Goal: Task Accomplishment & Management: Manage account settings

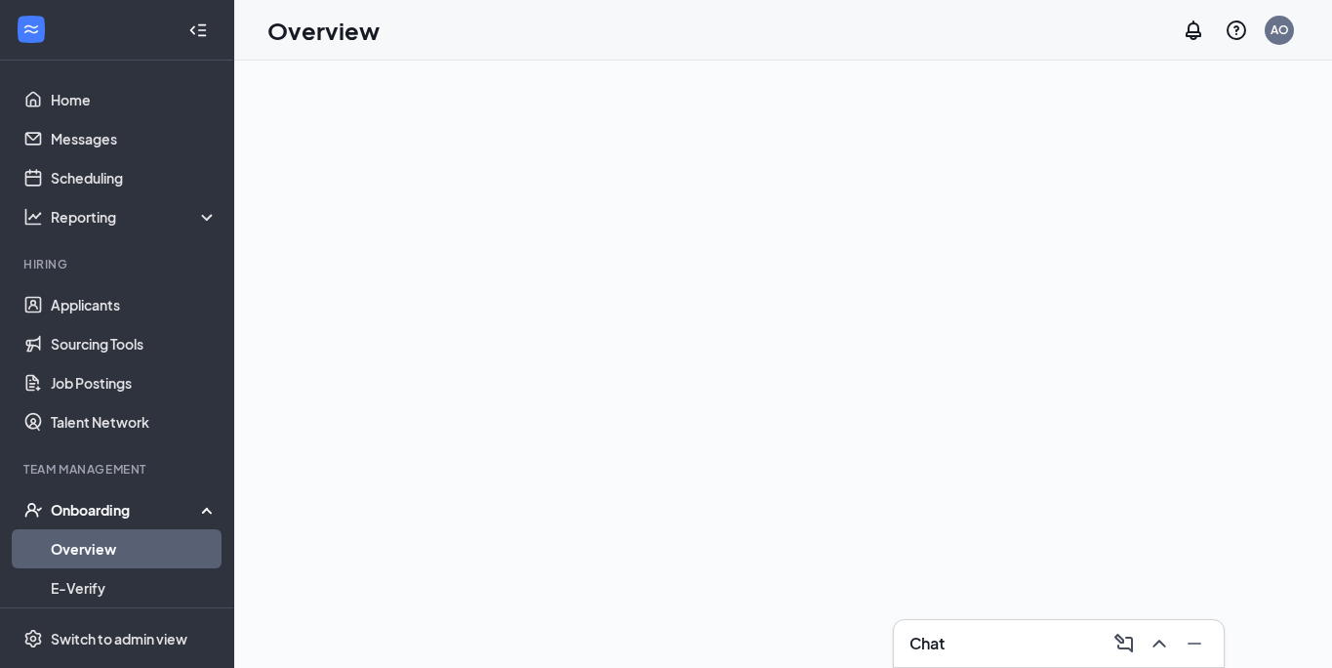
click at [1274, 29] on div "AO" at bounding box center [1280, 29] width 19 height 17
click at [1284, 27] on div "AO" at bounding box center [1280, 29] width 19 height 17
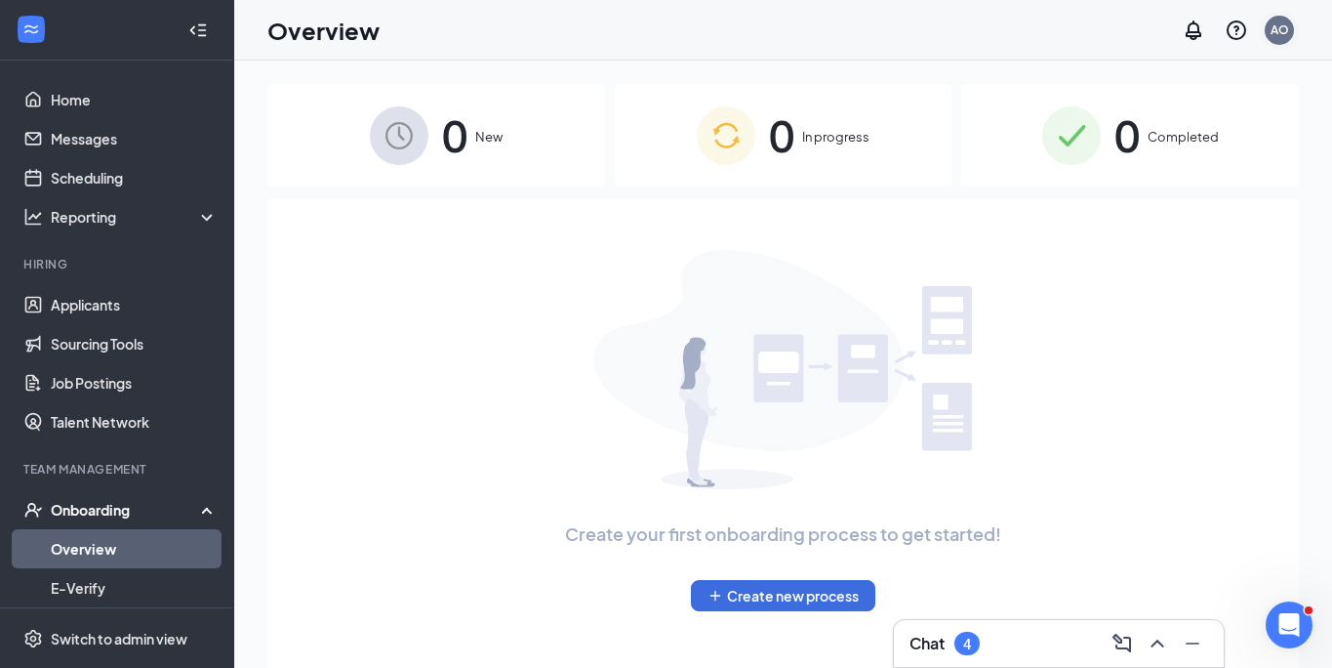
click at [1280, 34] on div "AO" at bounding box center [1280, 29] width 19 height 17
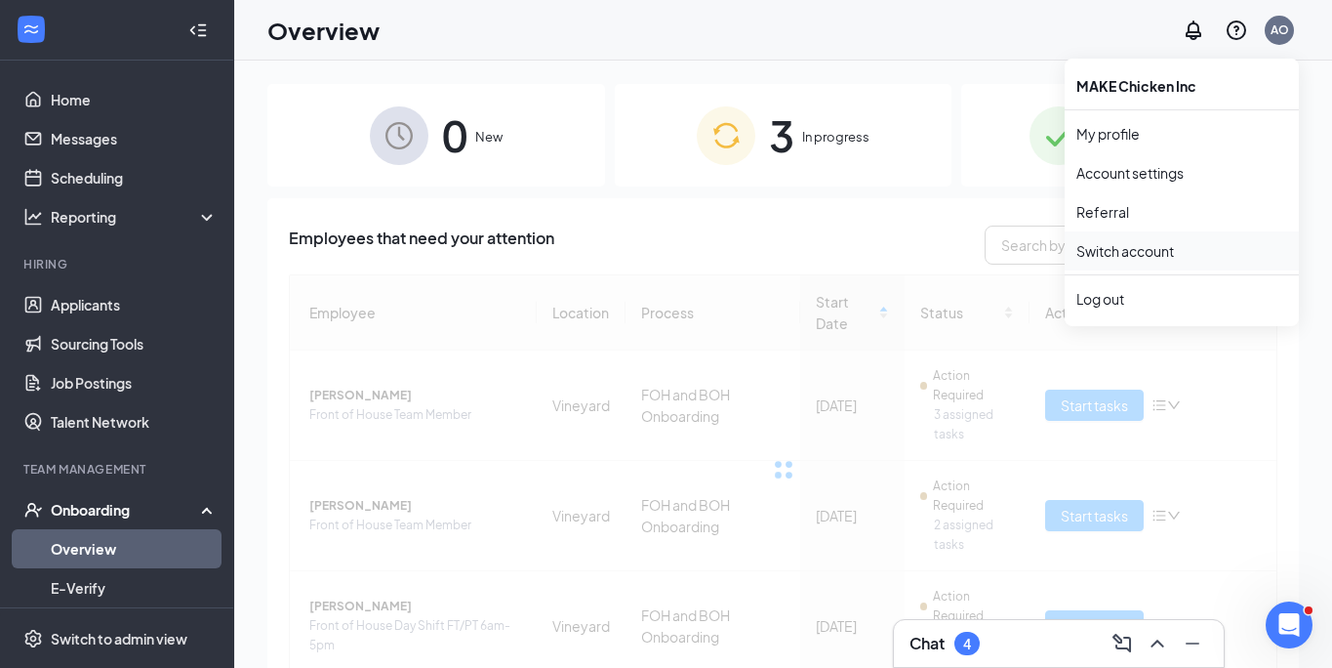
click at [1118, 253] on link "Switch account" at bounding box center [1126, 251] width 98 height 18
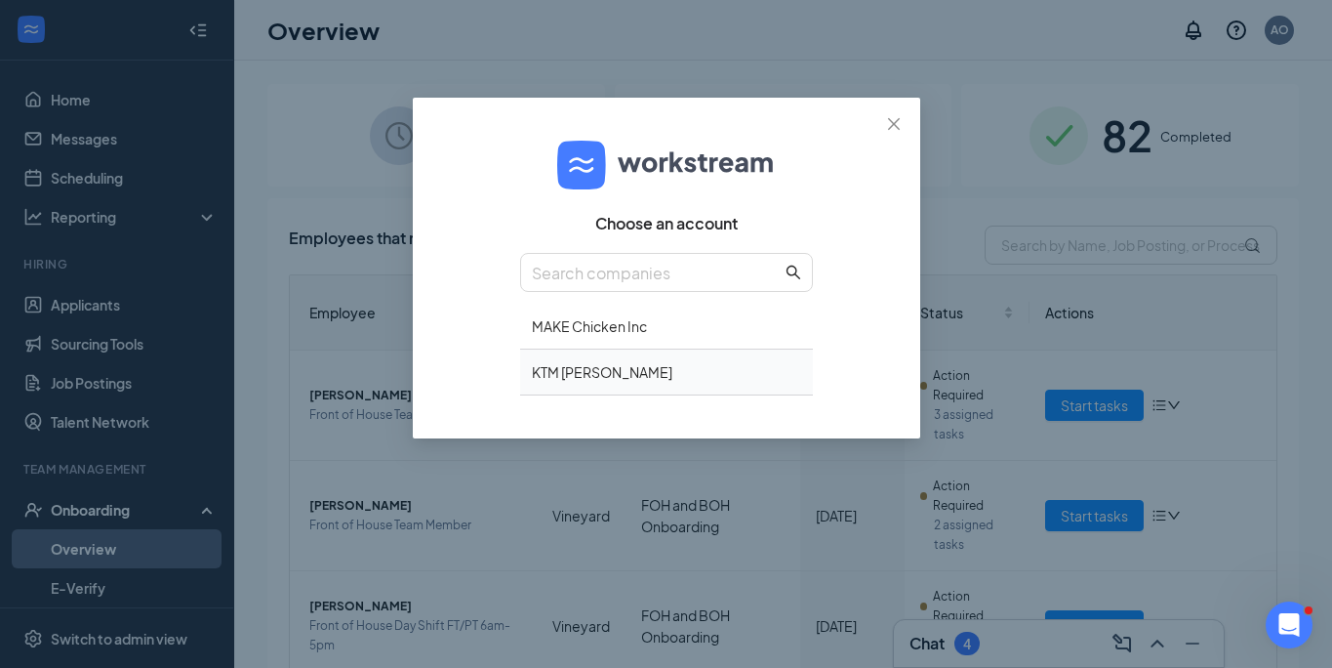
click at [571, 375] on div "KTM Korp" at bounding box center [666, 372] width 293 height 46
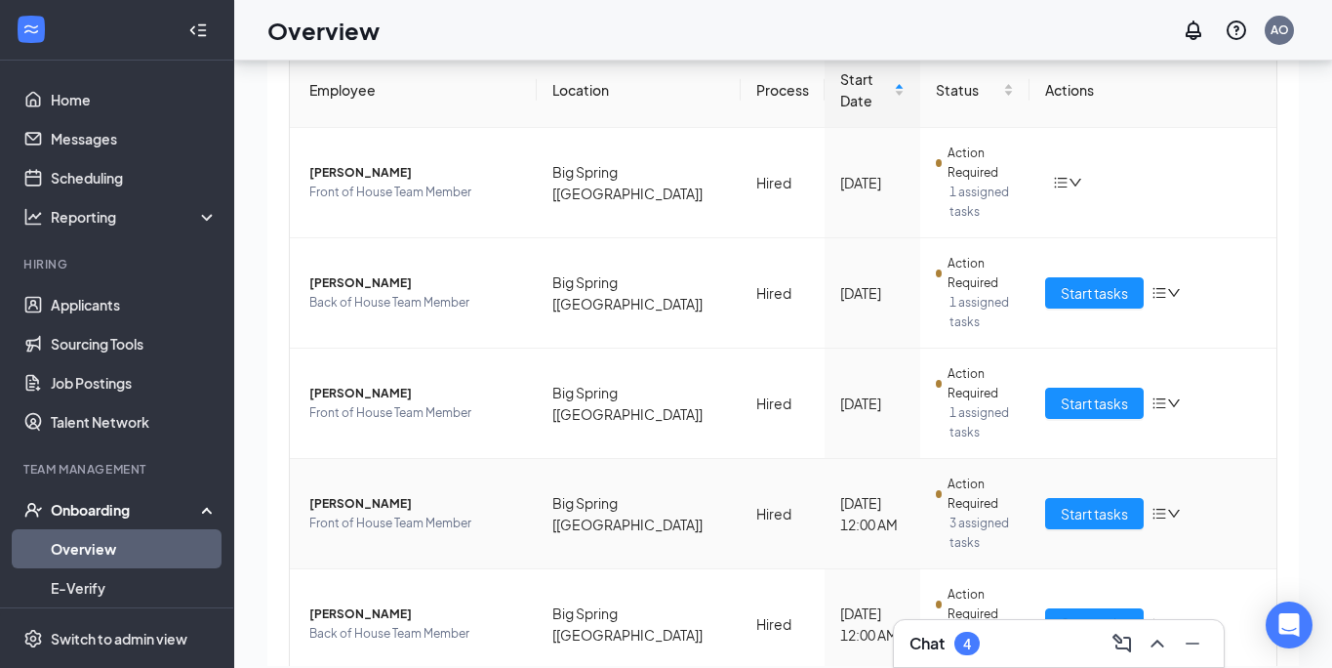
scroll to position [67, 0]
click at [1103, 502] on span "Start tasks" at bounding box center [1094, 512] width 67 height 21
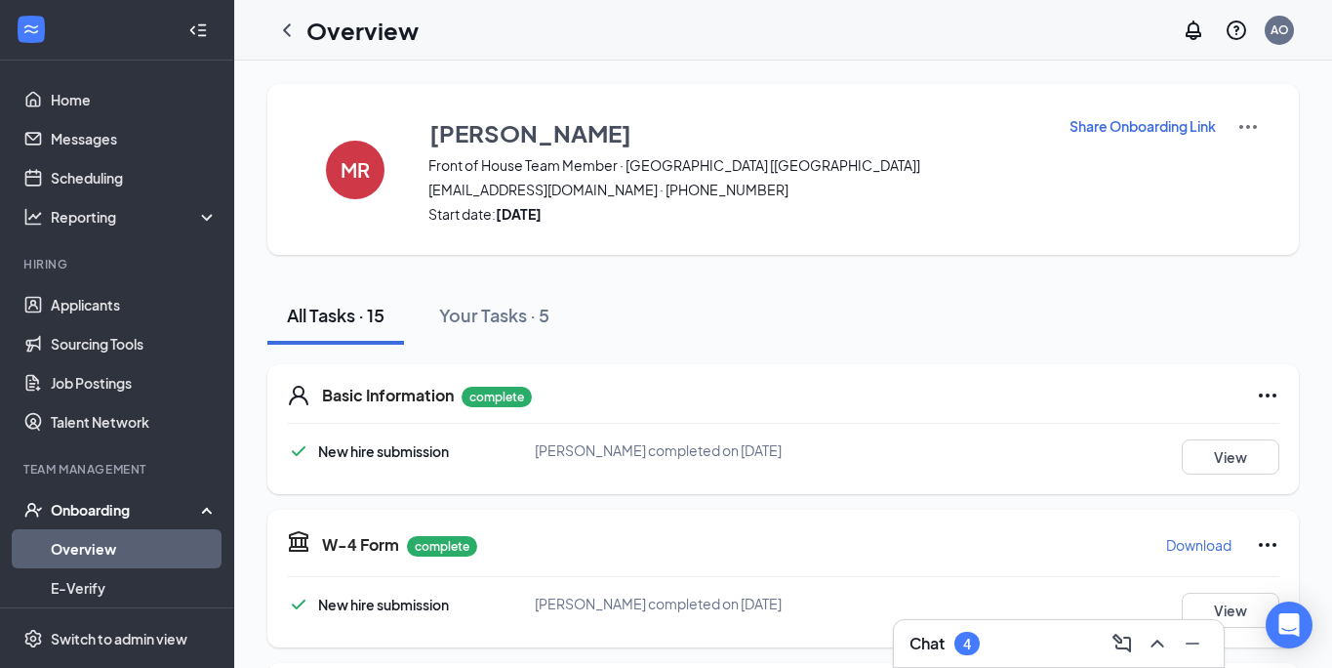
scroll to position [12, 0]
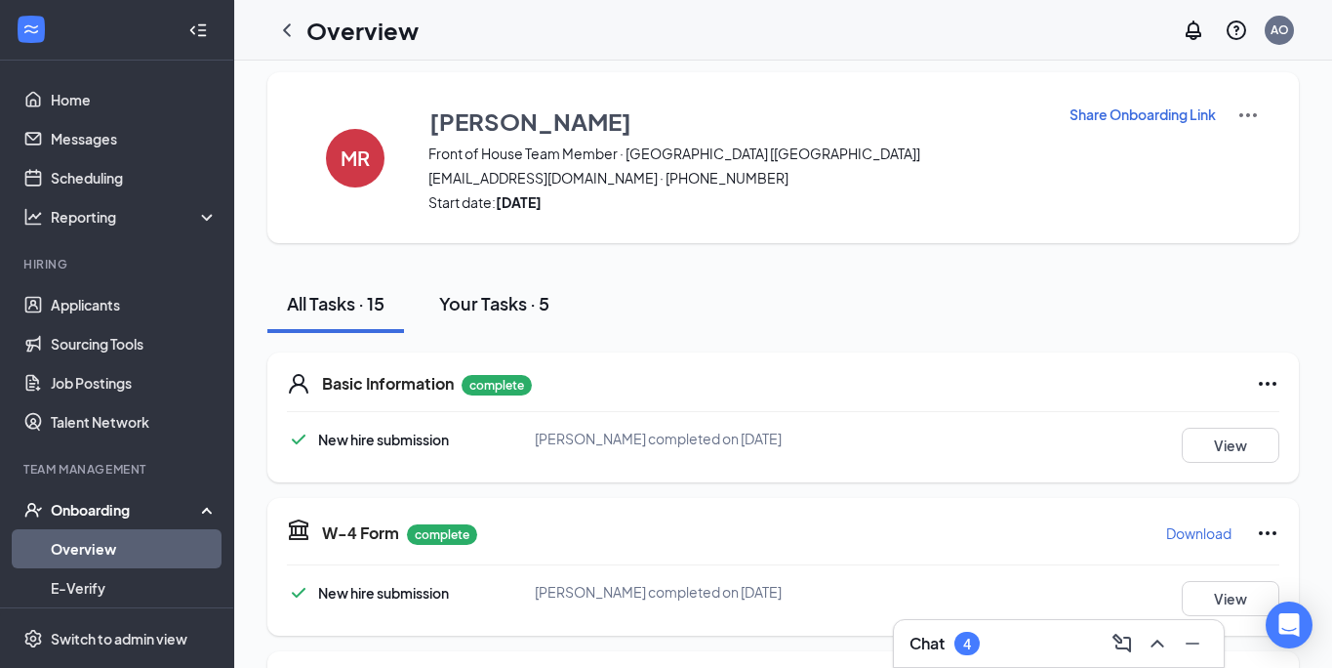
click at [501, 303] on div "Your Tasks · 5" at bounding box center [494, 303] width 110 height 24
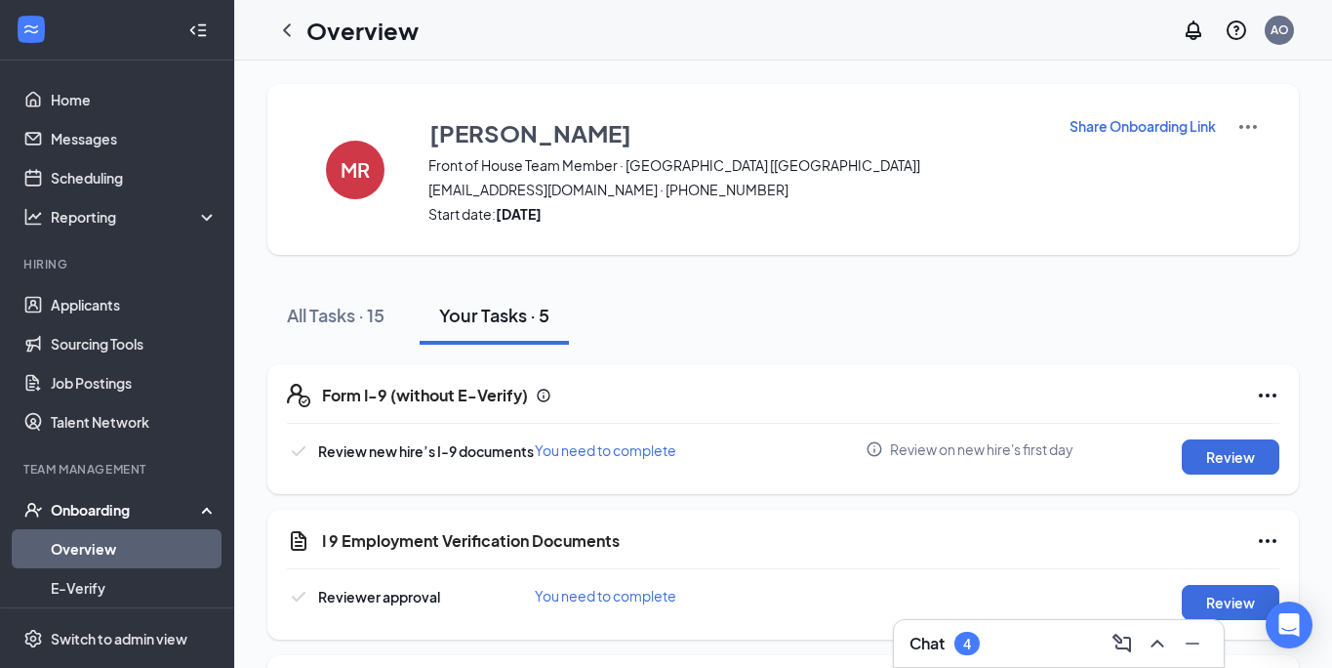
scroll to position [0, 0]
click at [289, 31] on icon "ChevronLeft" at bounding box center [286, 30] width 23 height 23
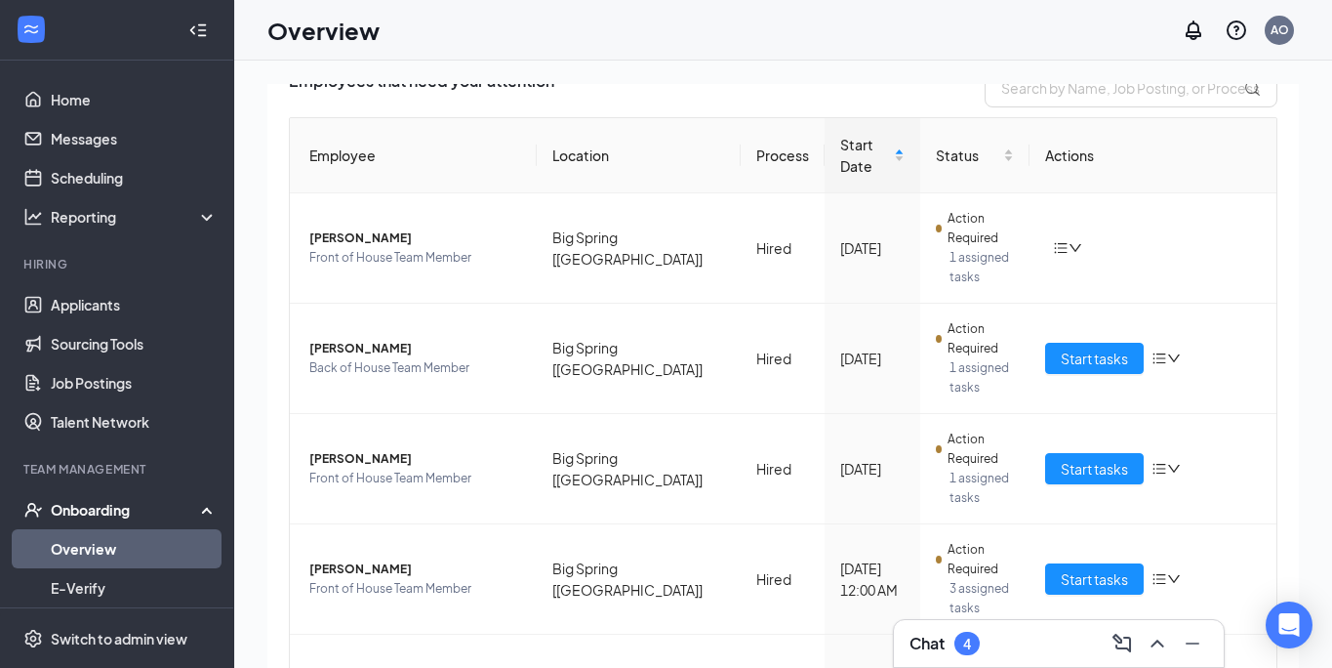
scroll to position [156, 0]
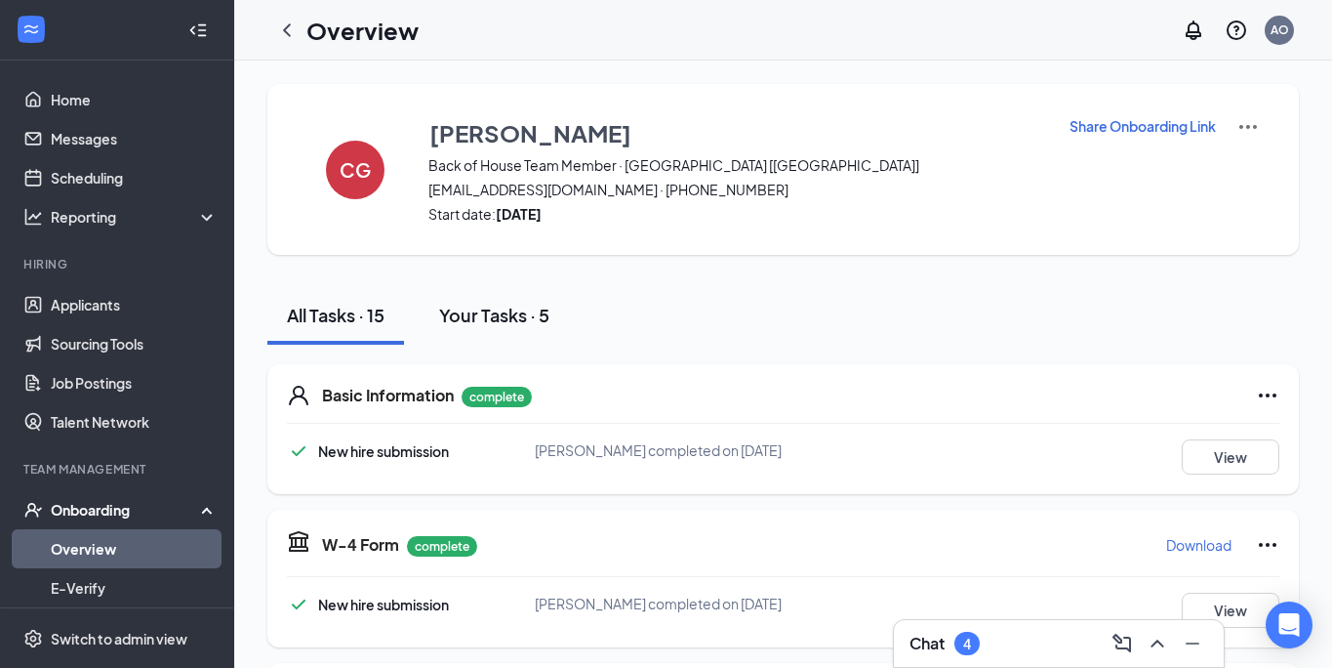
click at [485, 306] on div "Your Tasks · 5" at bounding box center [494, 315] width 110 height 24
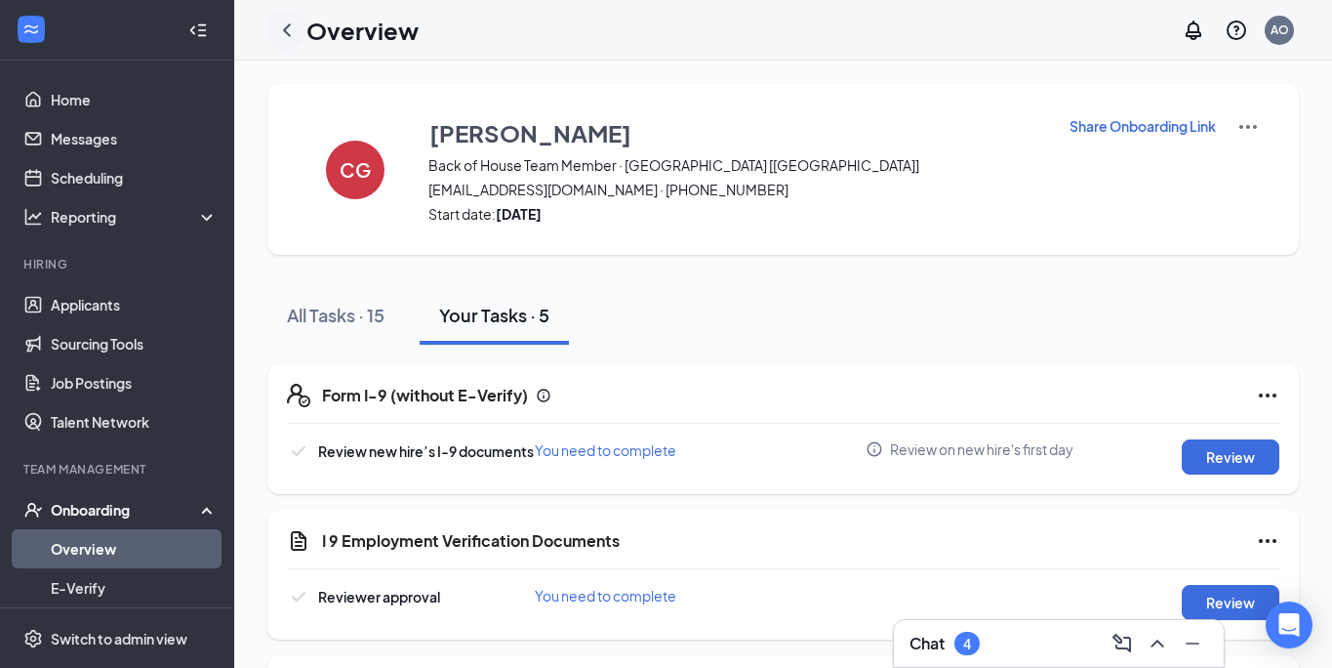
click at [287, 35] on icon "ChevronLeft" at bounding box center [286, 30] width 23 height 23
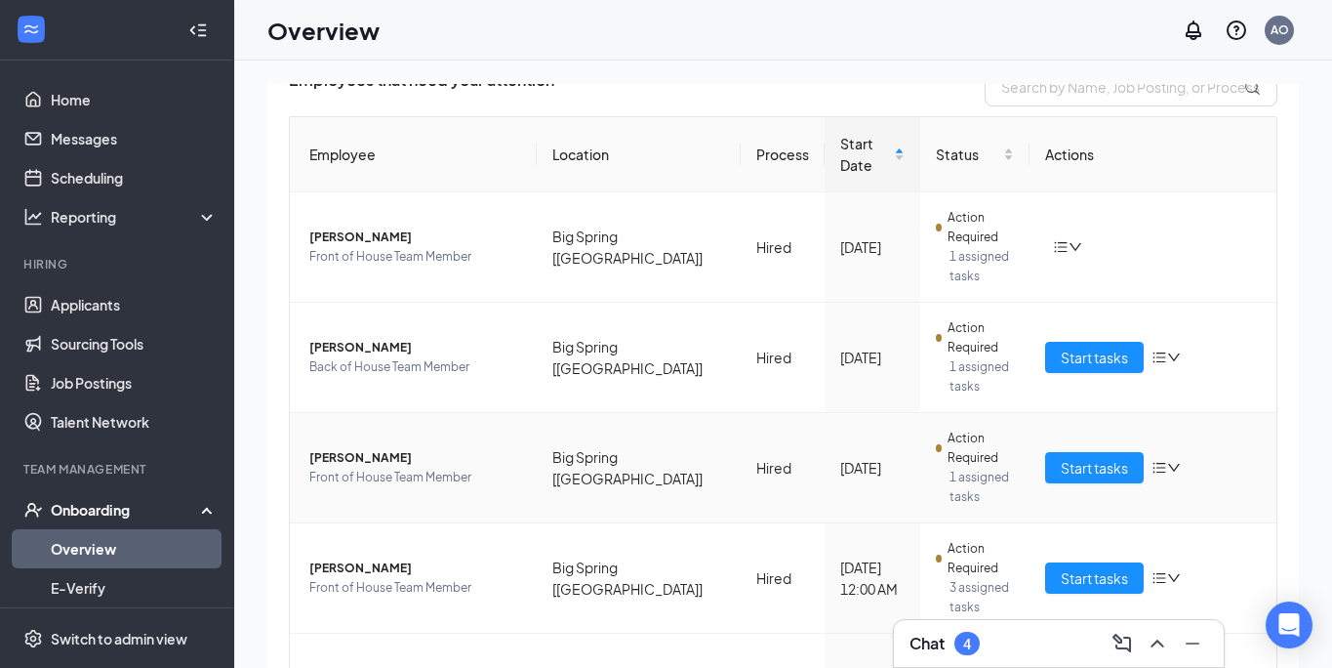
scroll to position [156, 0]
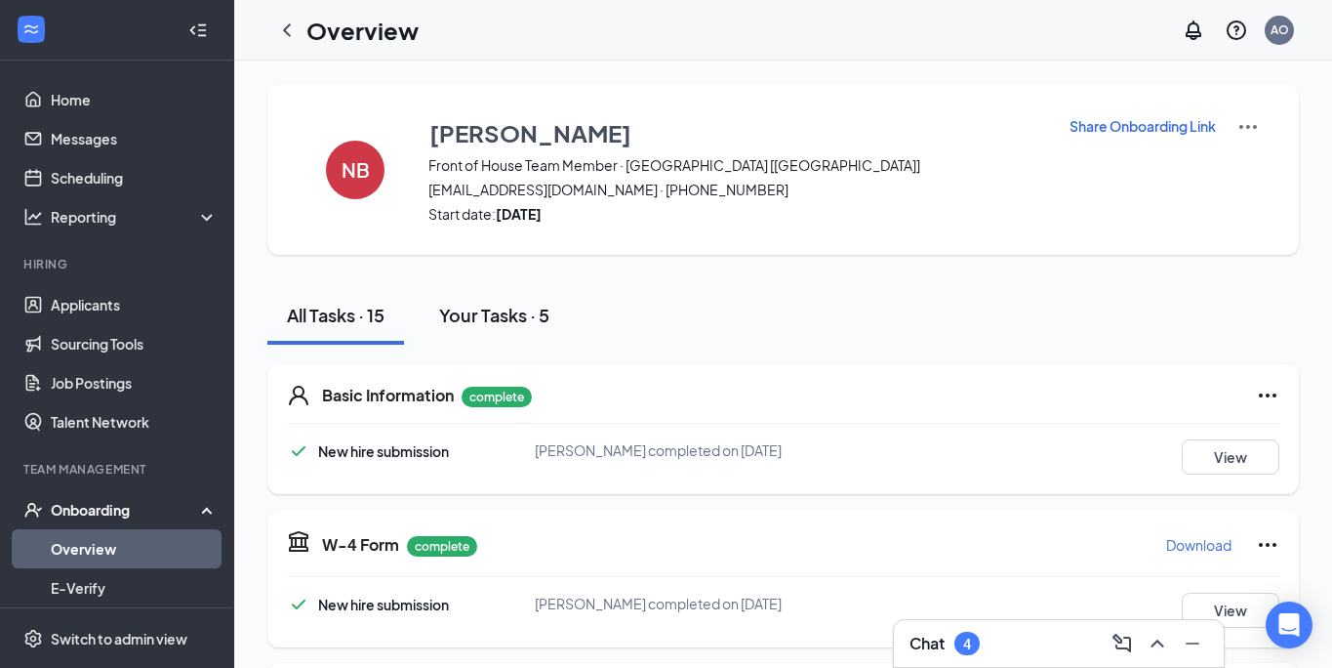
click at [493, 314] on div "Your Tasks · 5" at bounding box center [494, 315] width 110 height 24
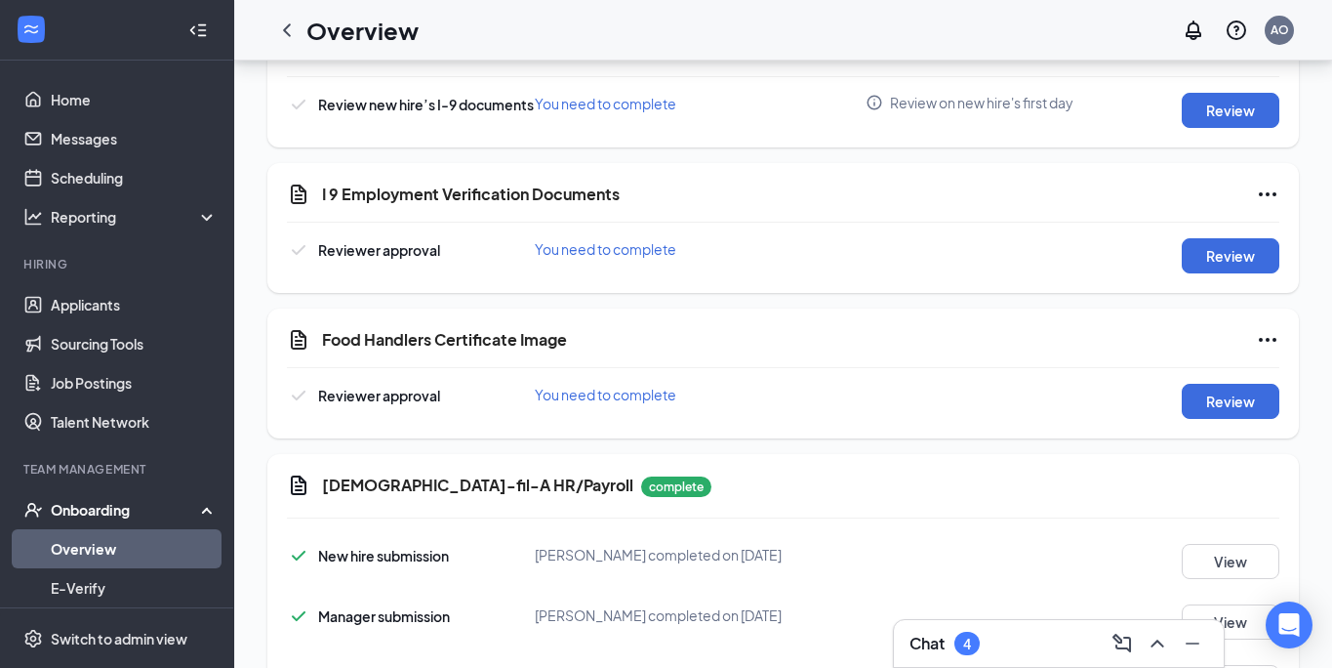
scroll to position [326, 0]
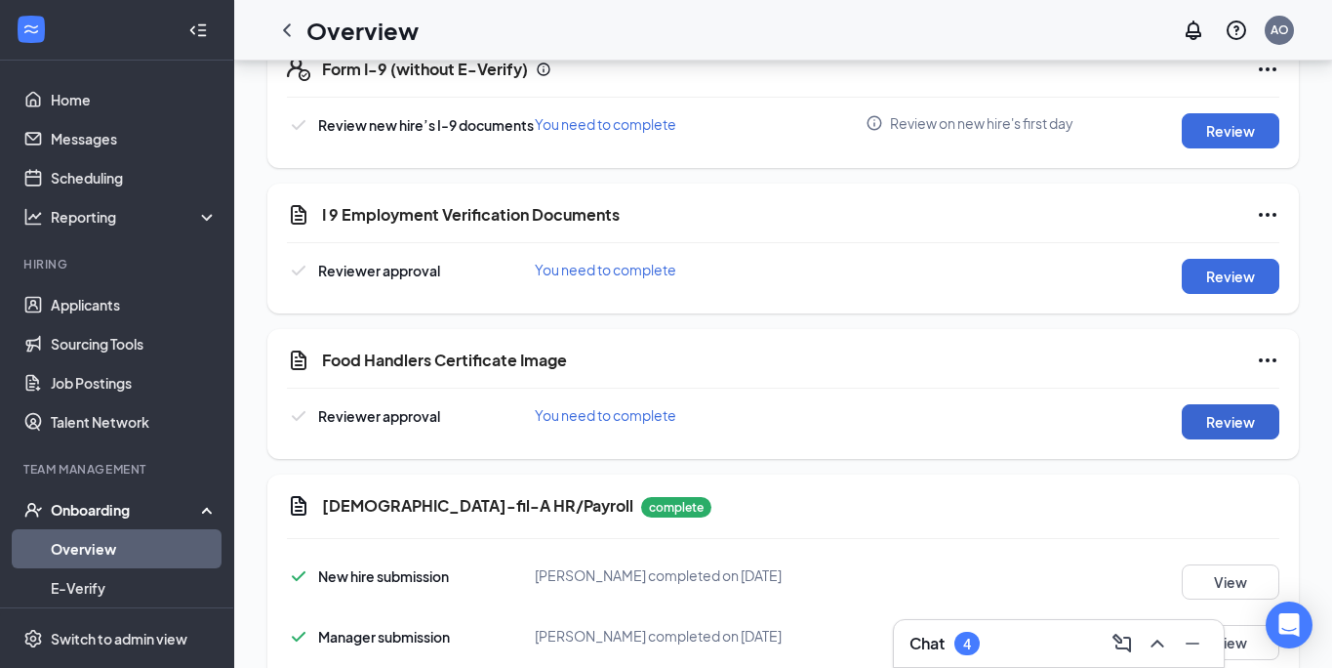
click at [1229, 425] on button "Review" at bounding box center [1231, 421] width 98 height 35
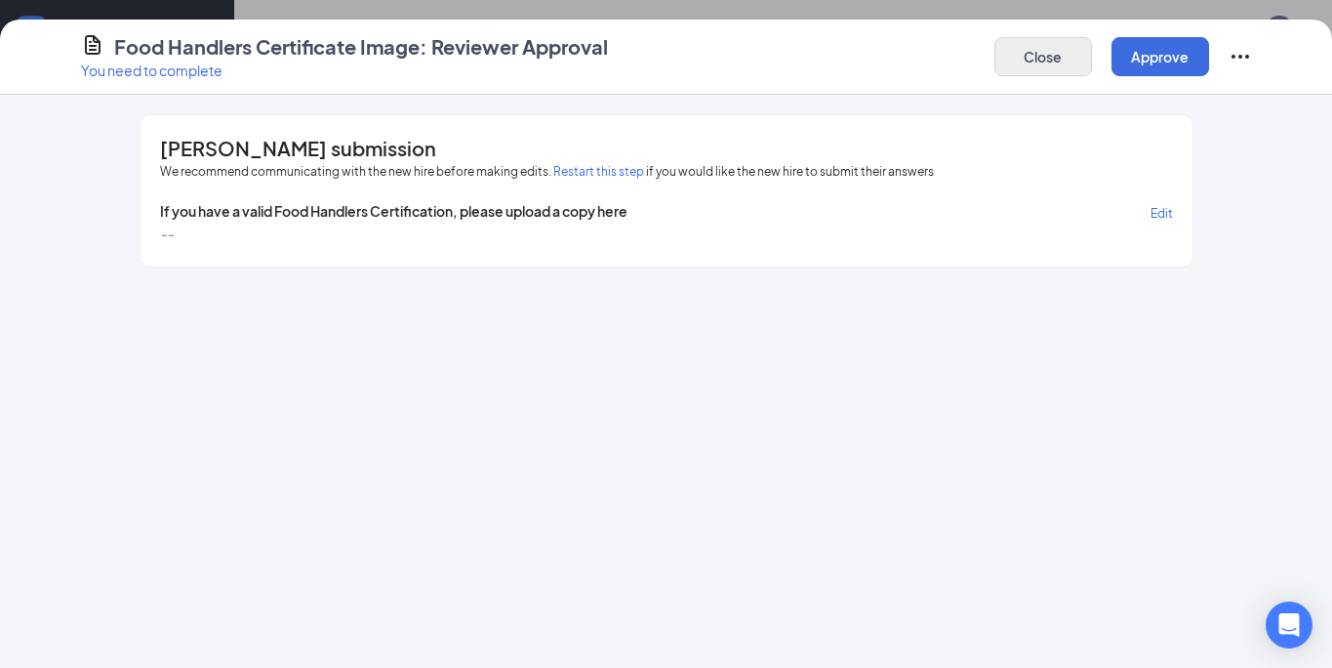
click at [1047, 67] on button "Close" at bounding box center [1044, 56] width 98 height 39
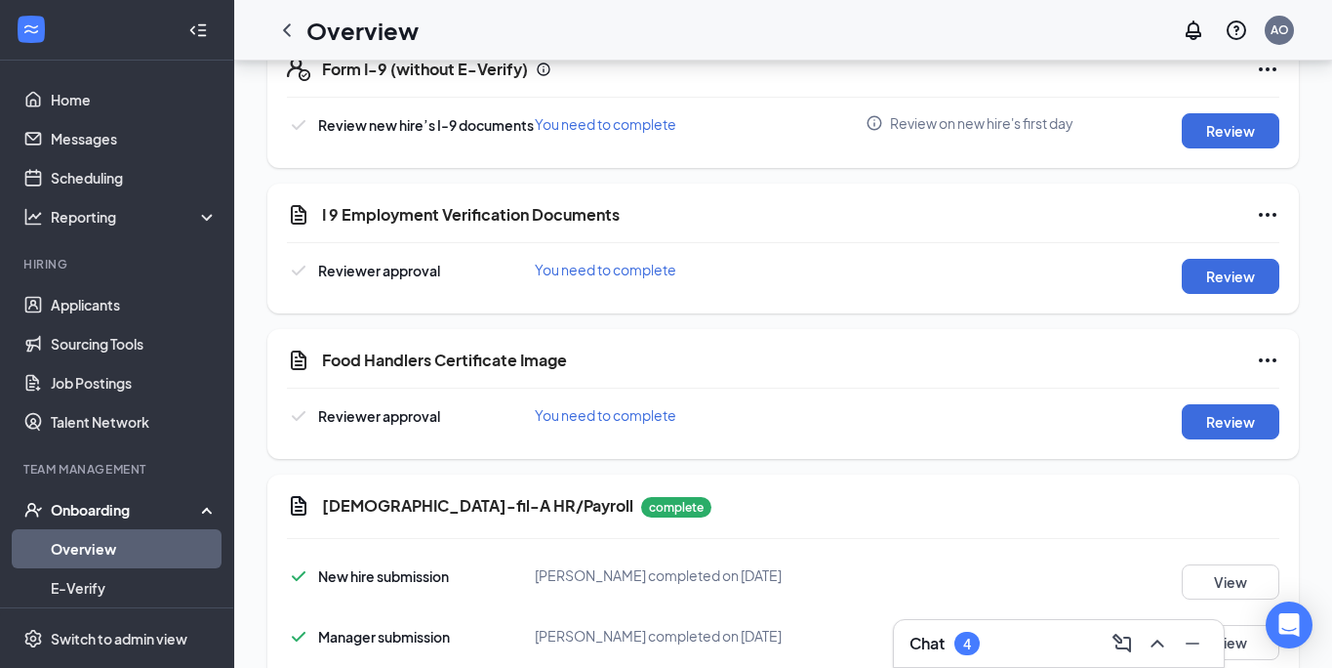
scroll to position [345, 0]
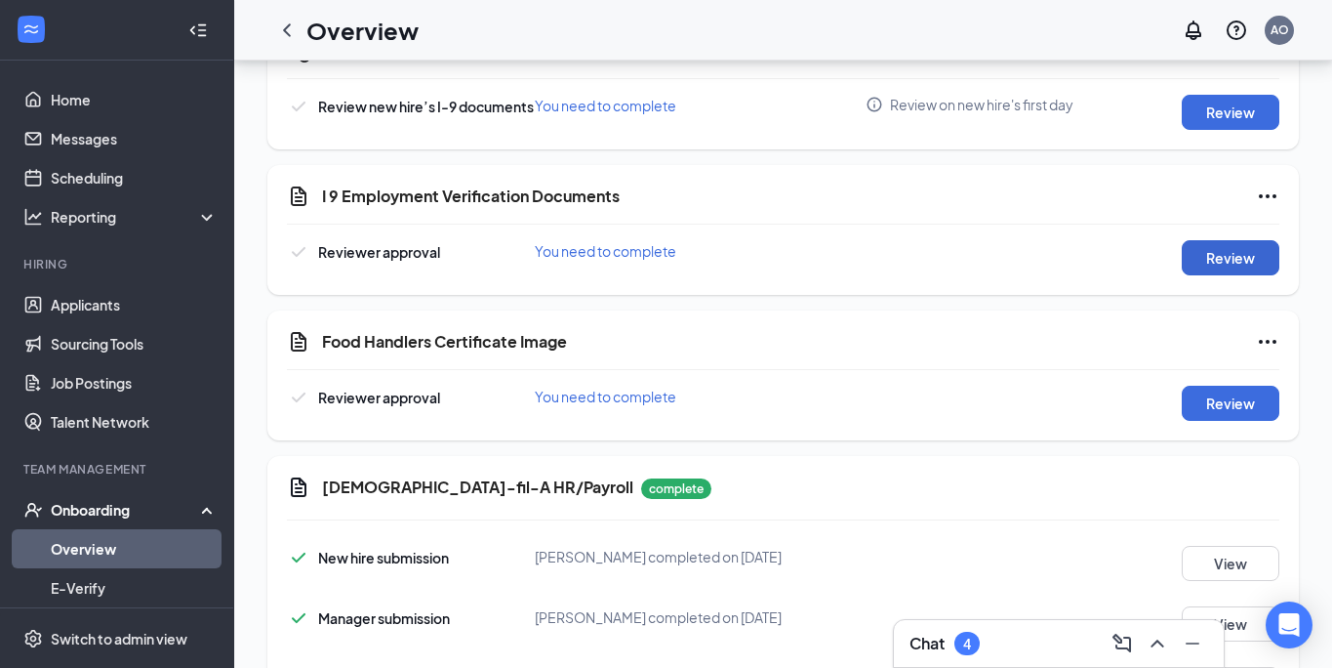
click at [1217, 262] on button "Review" at bounding box center [1231, 257] width 98 height 35
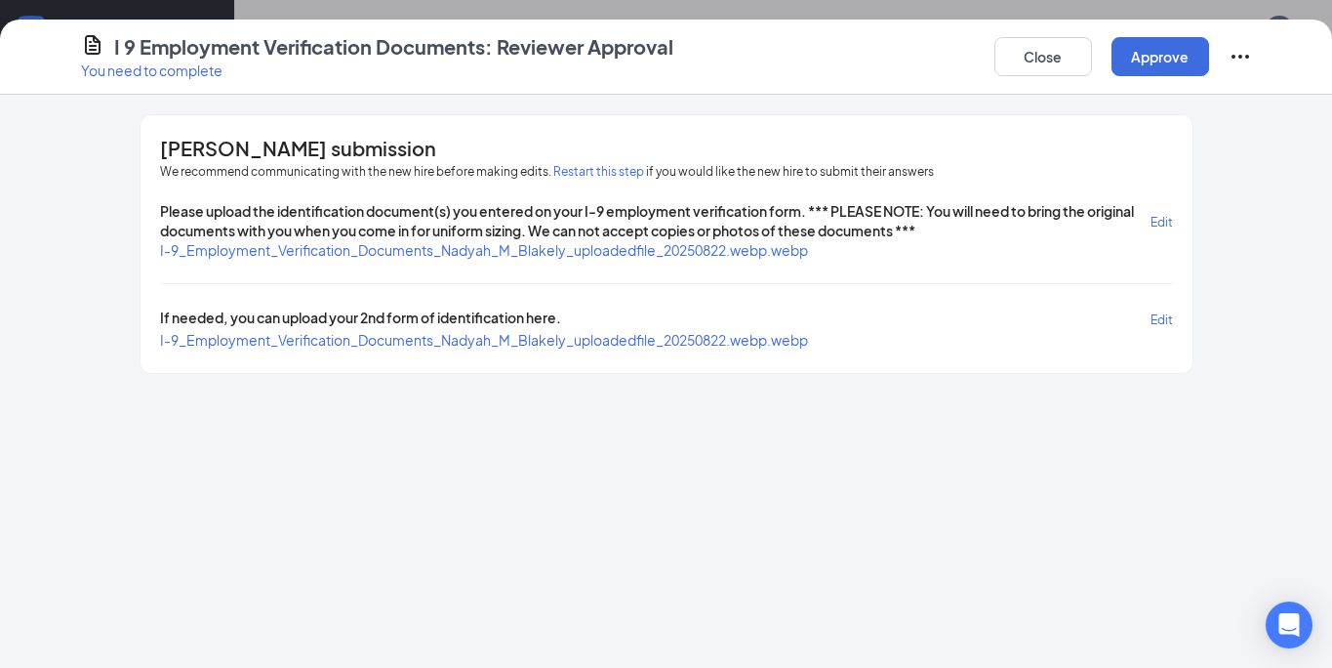
click at [672, 247] on span "I-9_Employment_Verification_Documents_Nadyah_M_Blakely_uploadedfile_20250822.we…" at bounding box center [484, 250] width 648 height 18
click at [595, 339] on span "I-9_Employment_Verification_Documents_Nadyah_M_Blakely_uploadedfile_20250822.we…" at bounding box center [484, 340] width 648 height 18
click at [1040, 61] on button "Close" at bounding box center [1044, 56] width 98 height 39
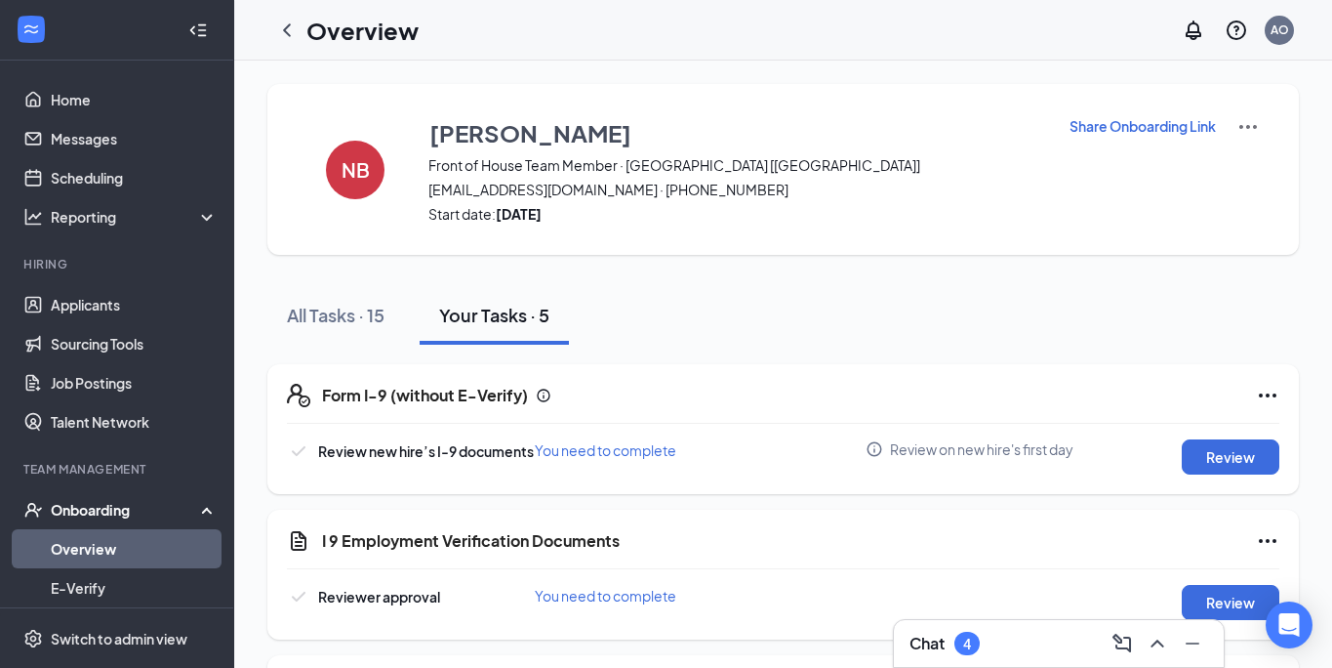
scroll to position [0, 0]
click at [285, 31] on icon "ChevronLeft" at bounding box center [287, 29] width 8 height 13
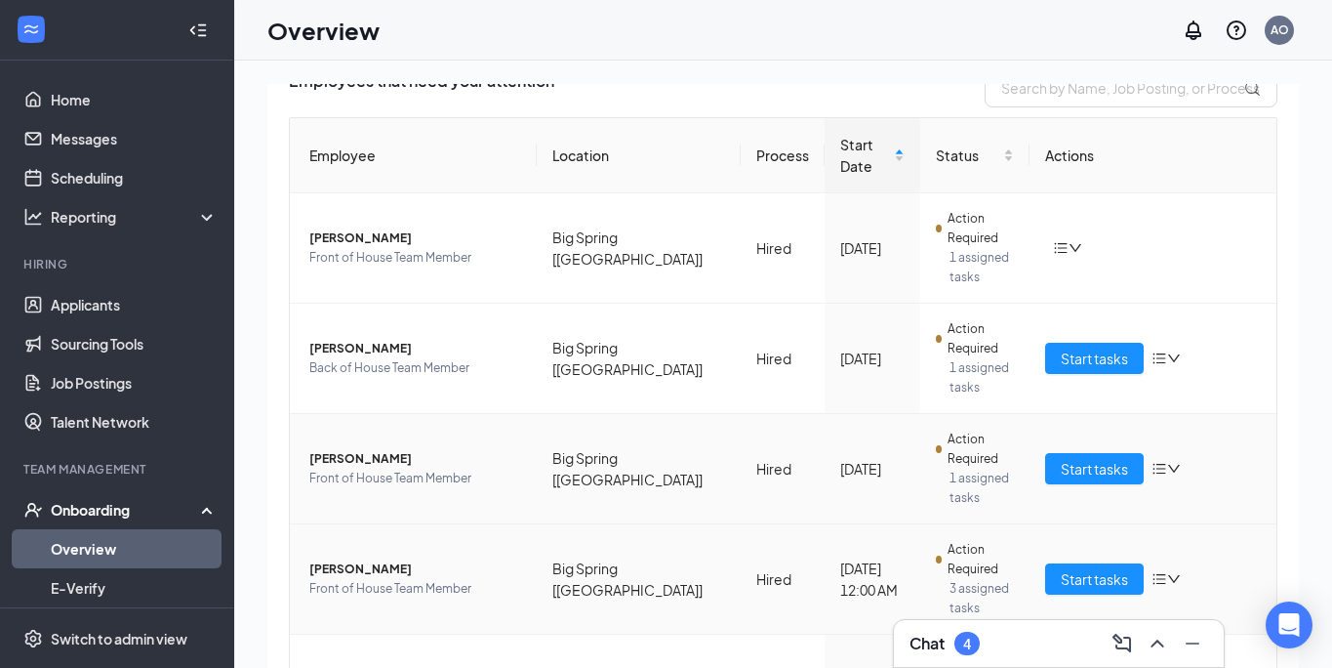
scroll to position [156, 0]
click at [1100, 569] on span "Start tasks" at bounding box center [1094, 579] width 67 height 21
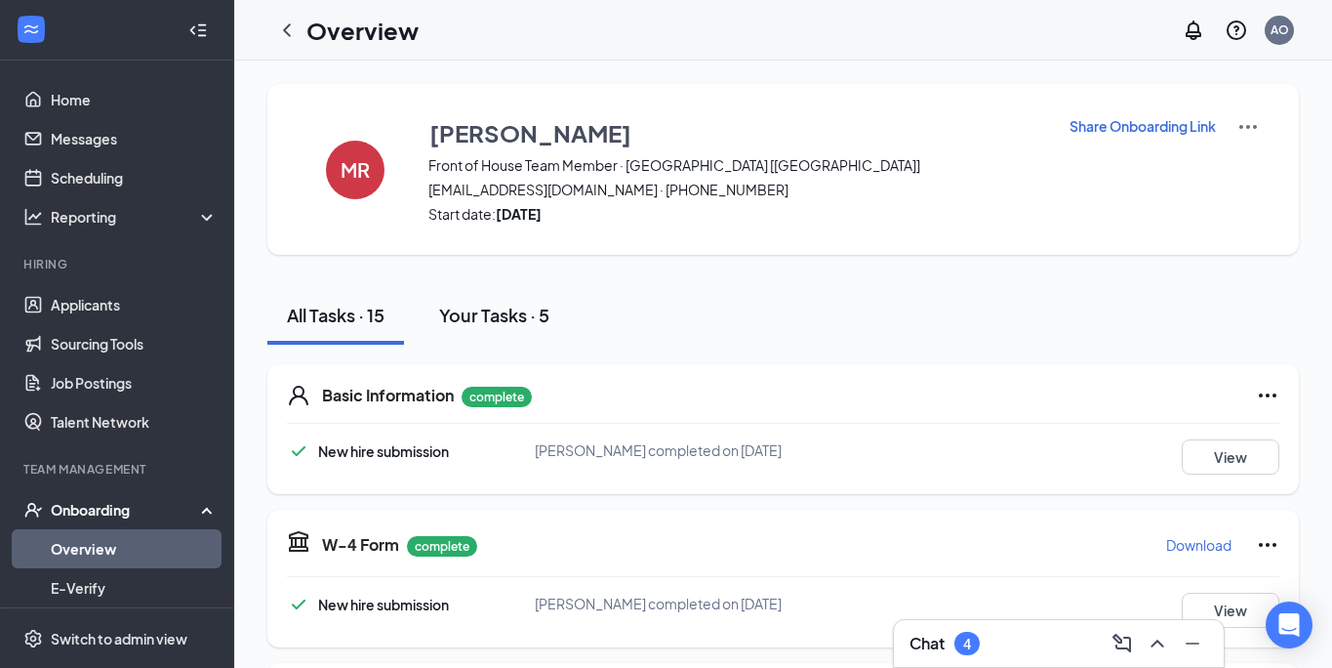
click at [505, 314] on div "Your Tasks · 5" at bounding box center [494, 315] width 110 height 24
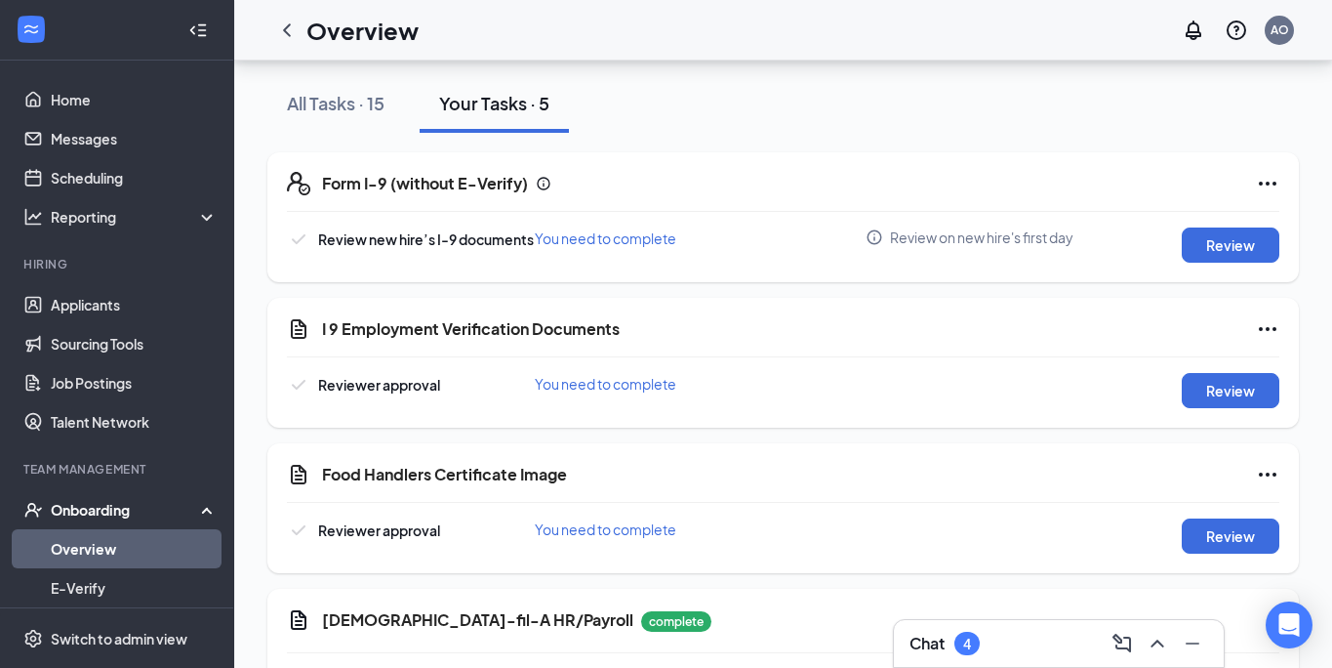
scroll to position [322, 0]
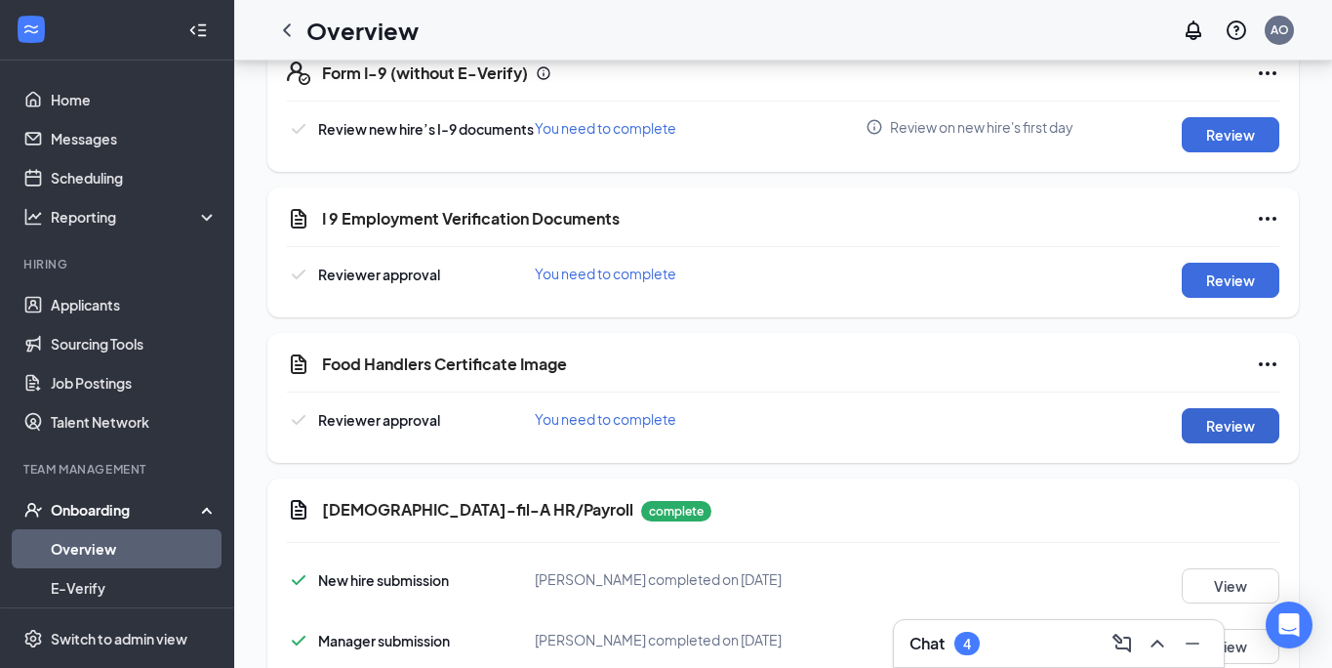
click at [1213, 420] on button "Review" at bounding box center [1231, 425] width 98 height 35
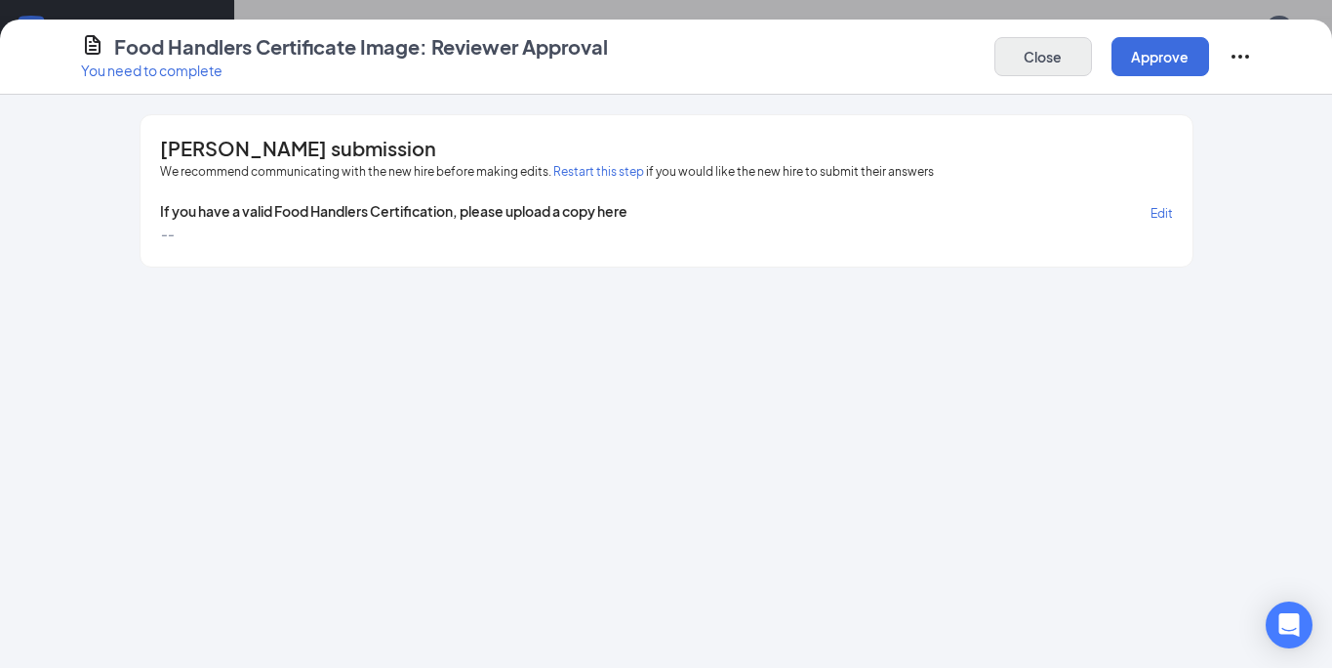
click at [1075, 38] on button "Close" at bounding box center [1044, 56] width 98 height 39
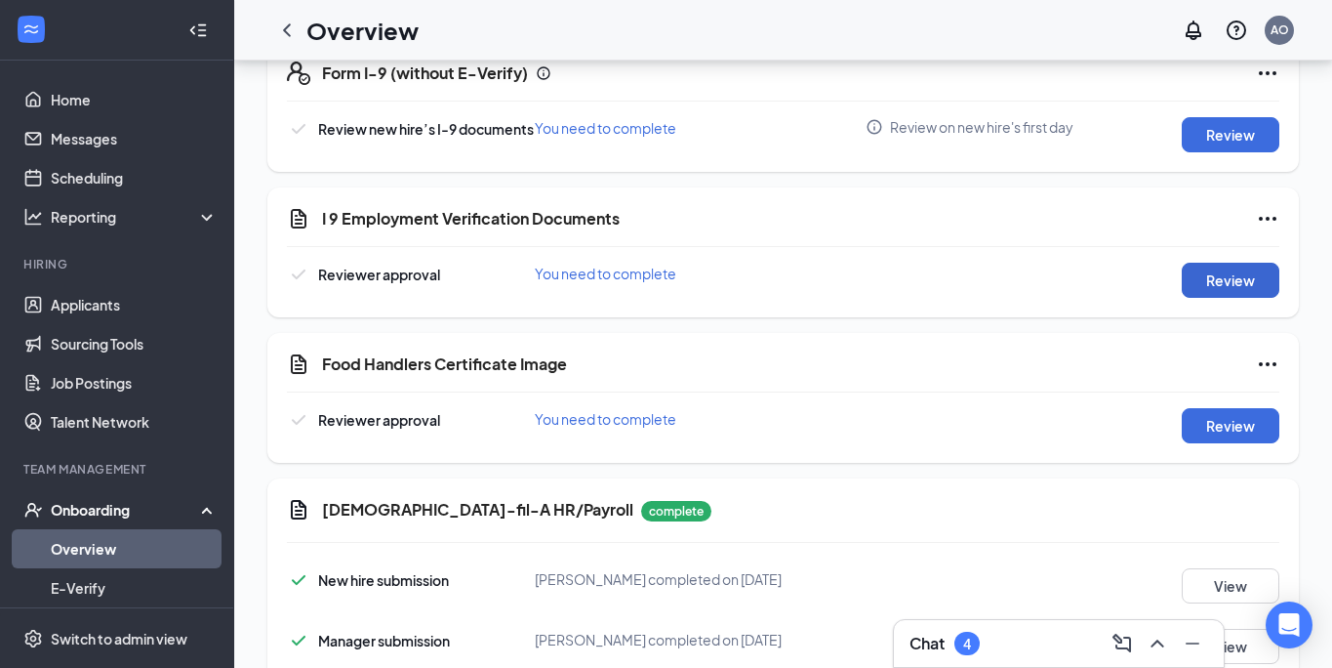
scroll to position [345, 0]
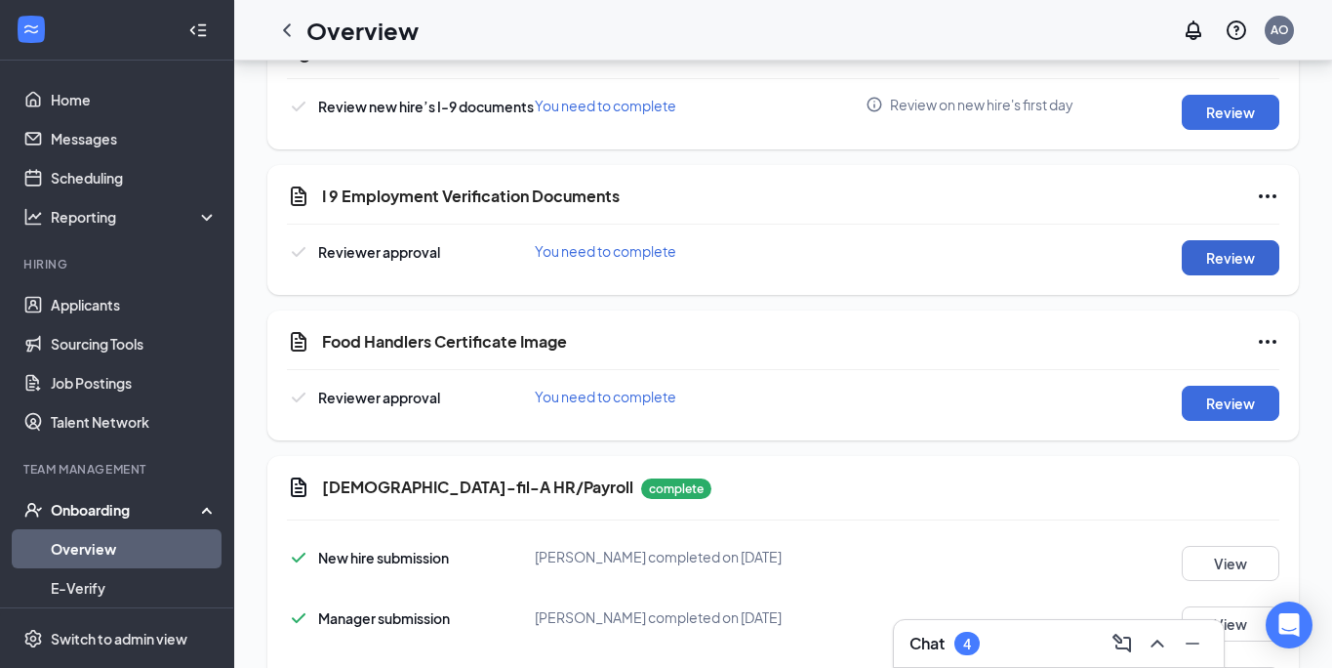
click at [1237, 261] on button "Review" at bounding box center [1231, 257] width 98 height 35
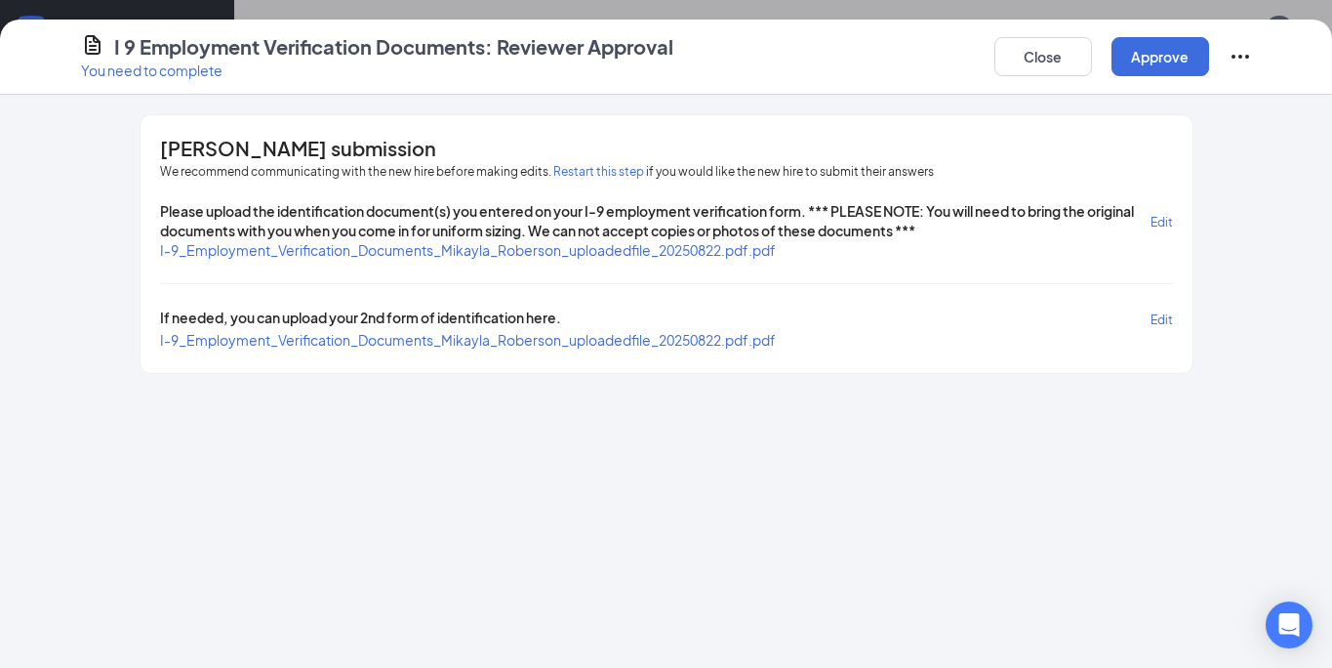
click at [652, 248] on span "I-9_Employment_Verification_Documents_Mikayla_Roberson_uploadedfile_20250822.pd…" at bounding box center [468, 250] width 616 height 18
click at [554, 337] on span "I-9_Employment_Verification_Documents_Mikayla_Roberson_uploadedfile_20250822.pd…" at bounding box center [468, 340] width 616 height 18
click at [1160, 51] on button "Approve" at bounding box center [1161, 56] width 98 height 39
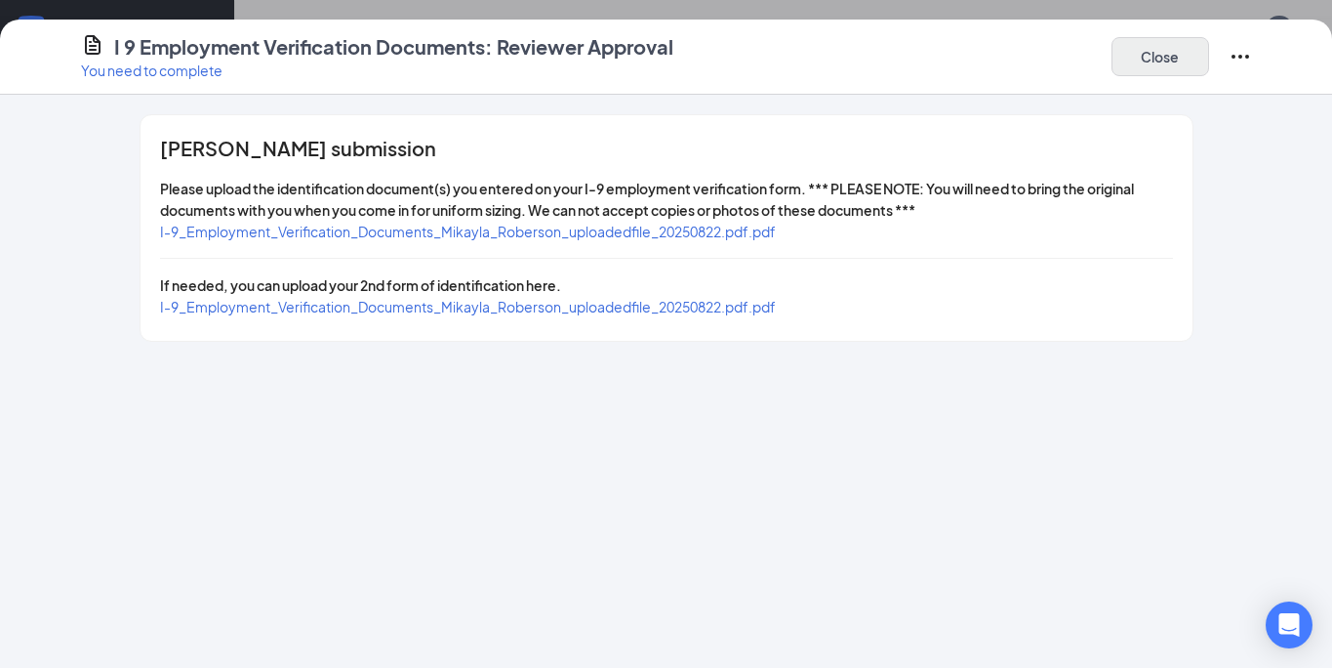
click at [1165, 55] on button "Close" at bounding box center [1161, 56] width 98 height 39
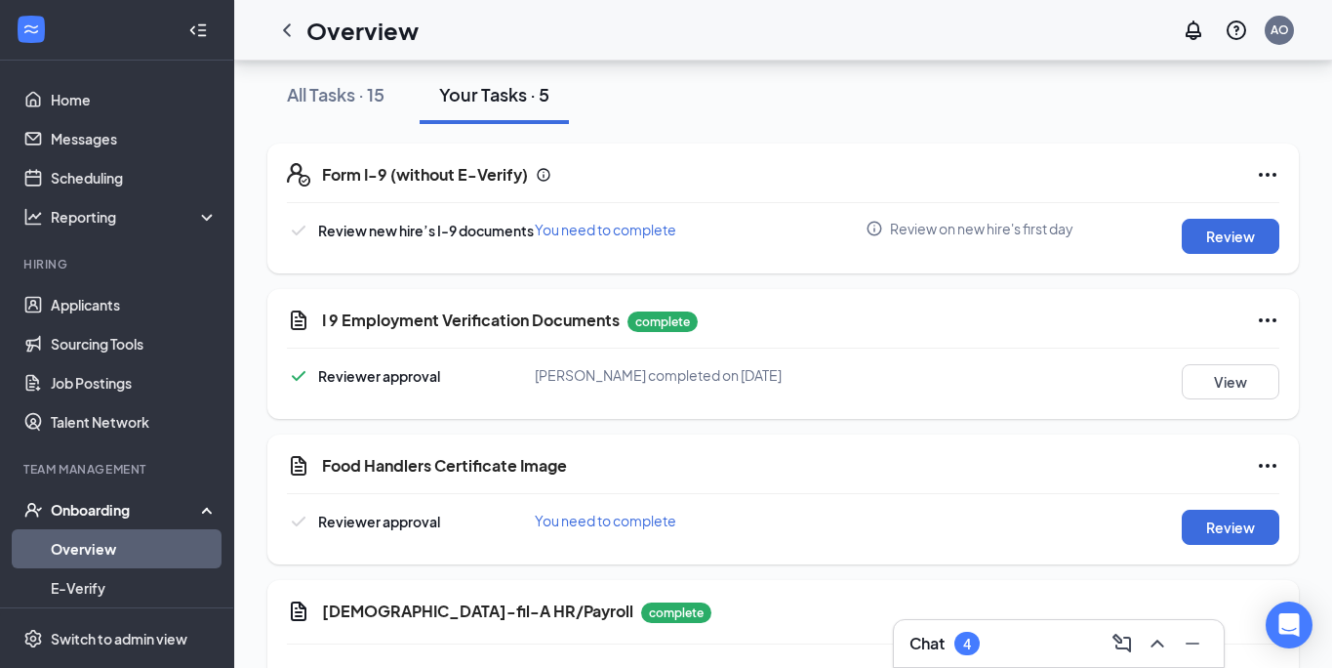
scroll to position [200, 0]
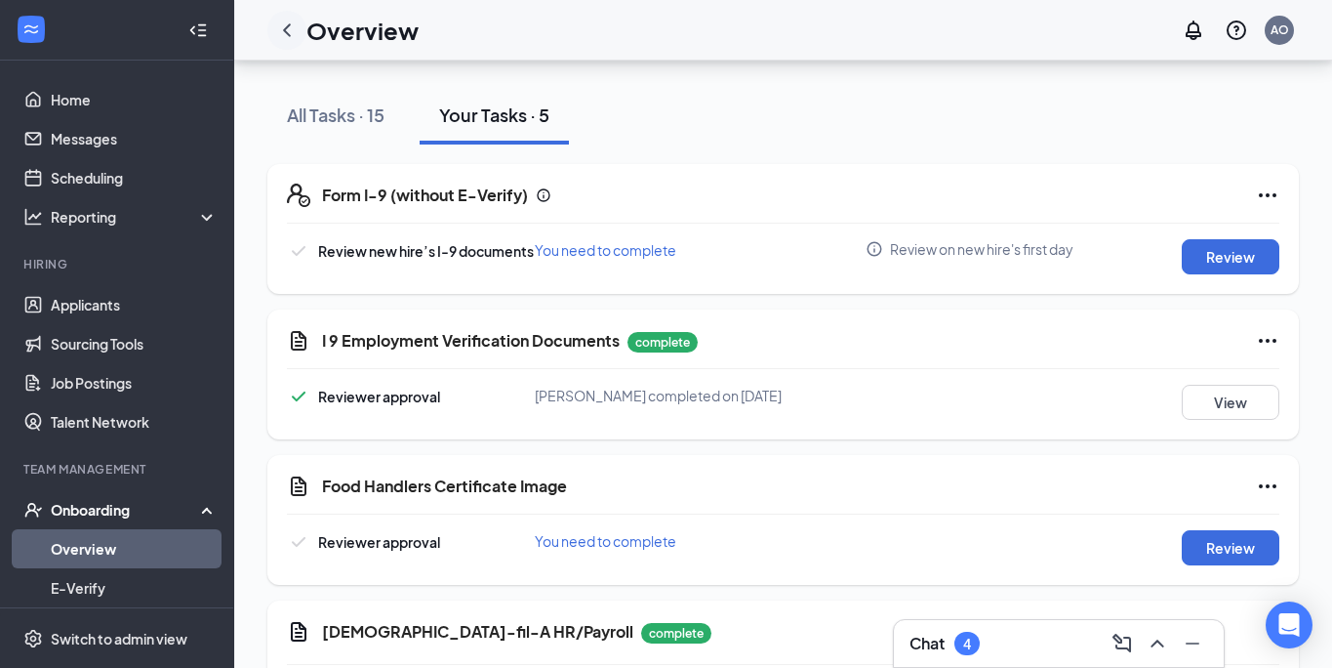
click at [282, 31] on icon "ChevronLeft" at bounding box center [286, 30] width 23 height 23
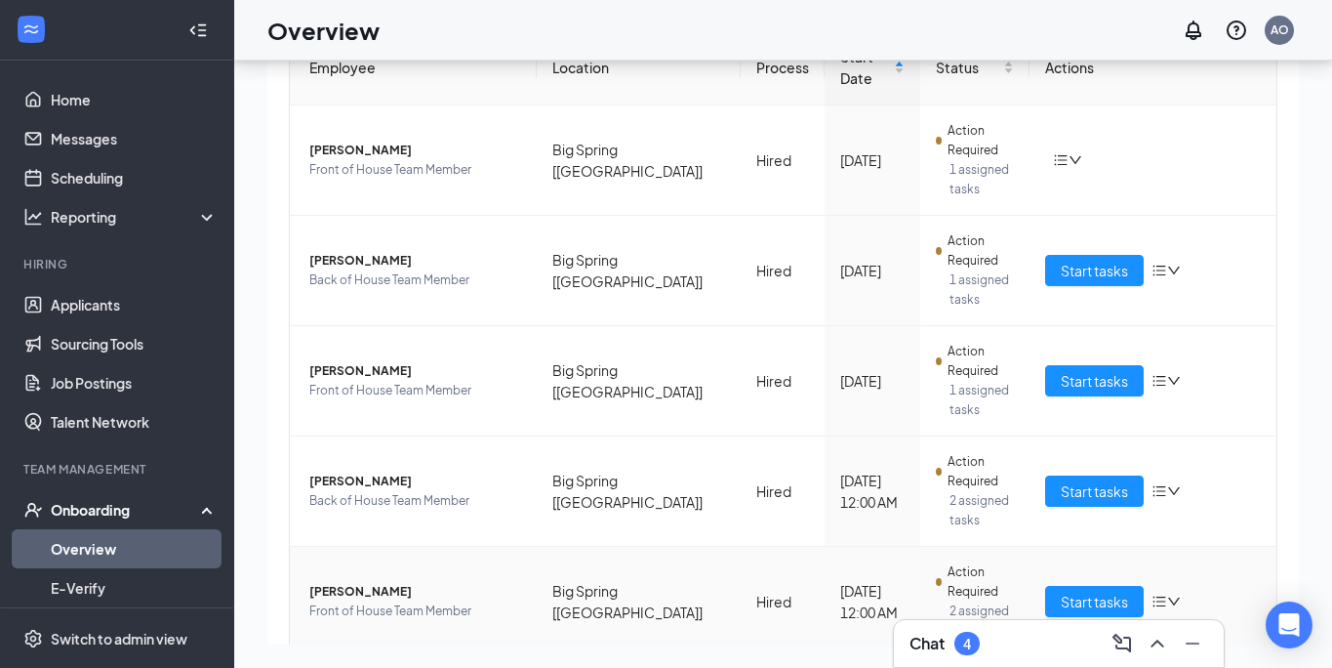
scroll to position [156, 0]
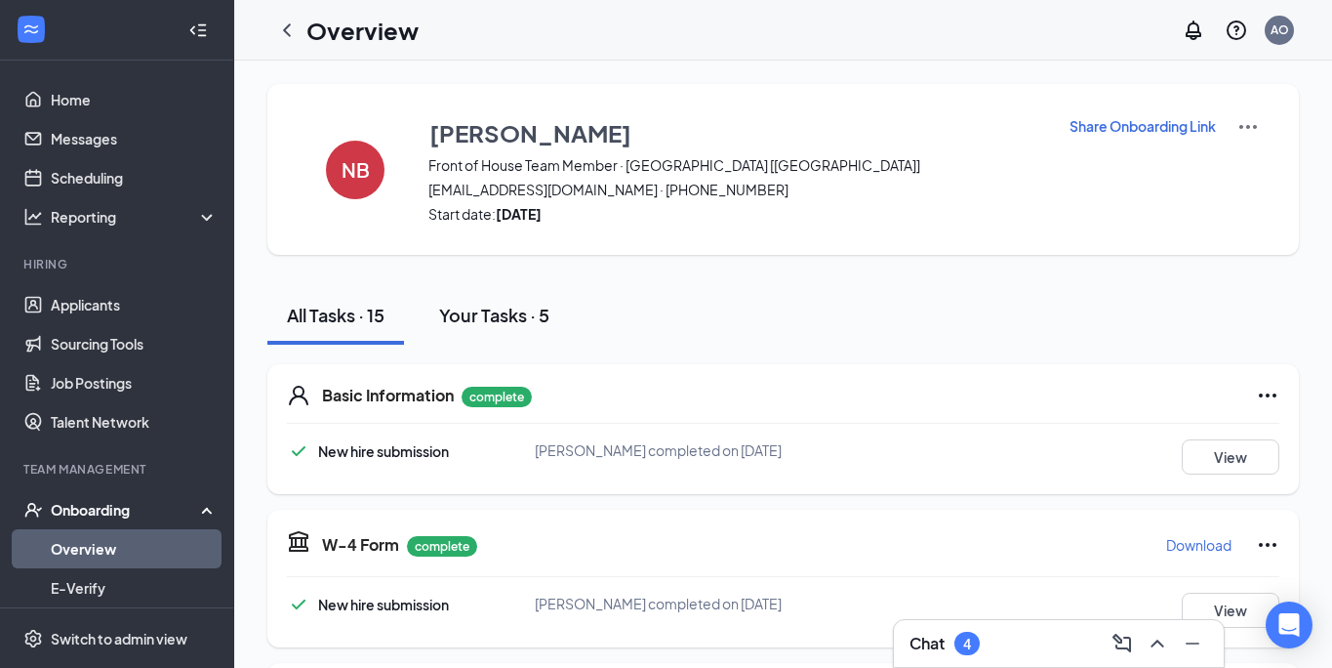
click at [506, 318] on div "Your Tasks · 5" at bounding box center [494, 315] width 110 height 24
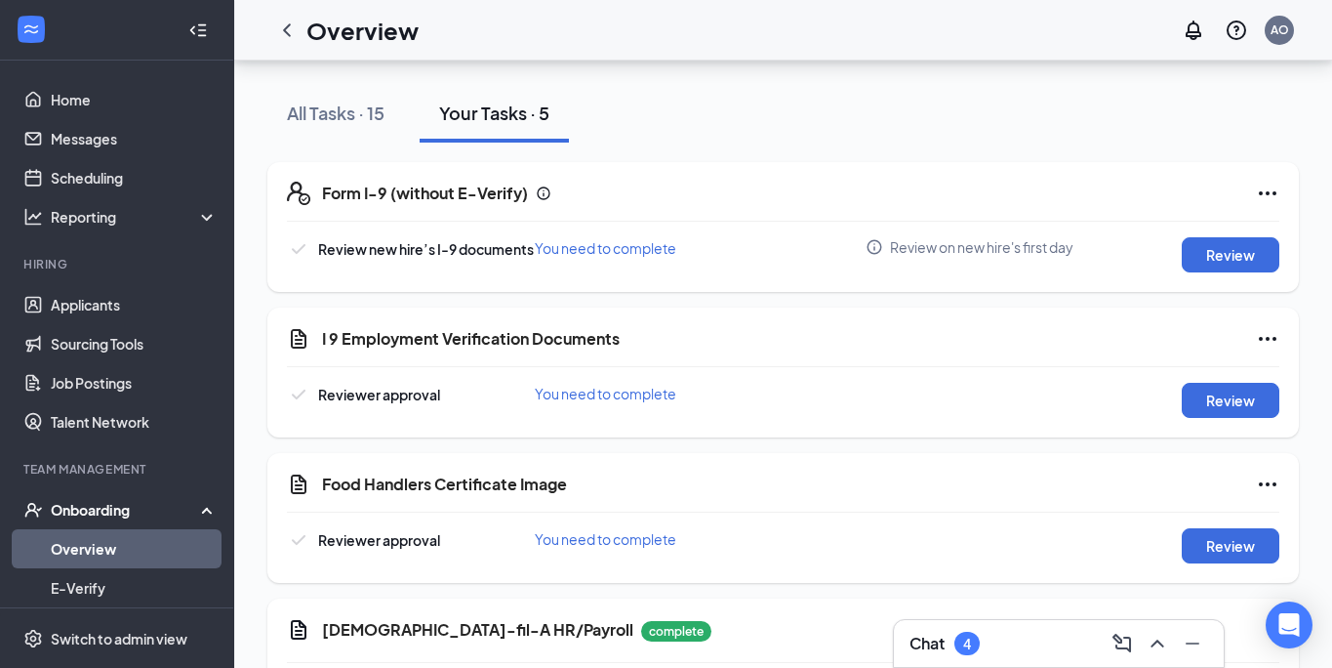
scroll to position [218, 0]
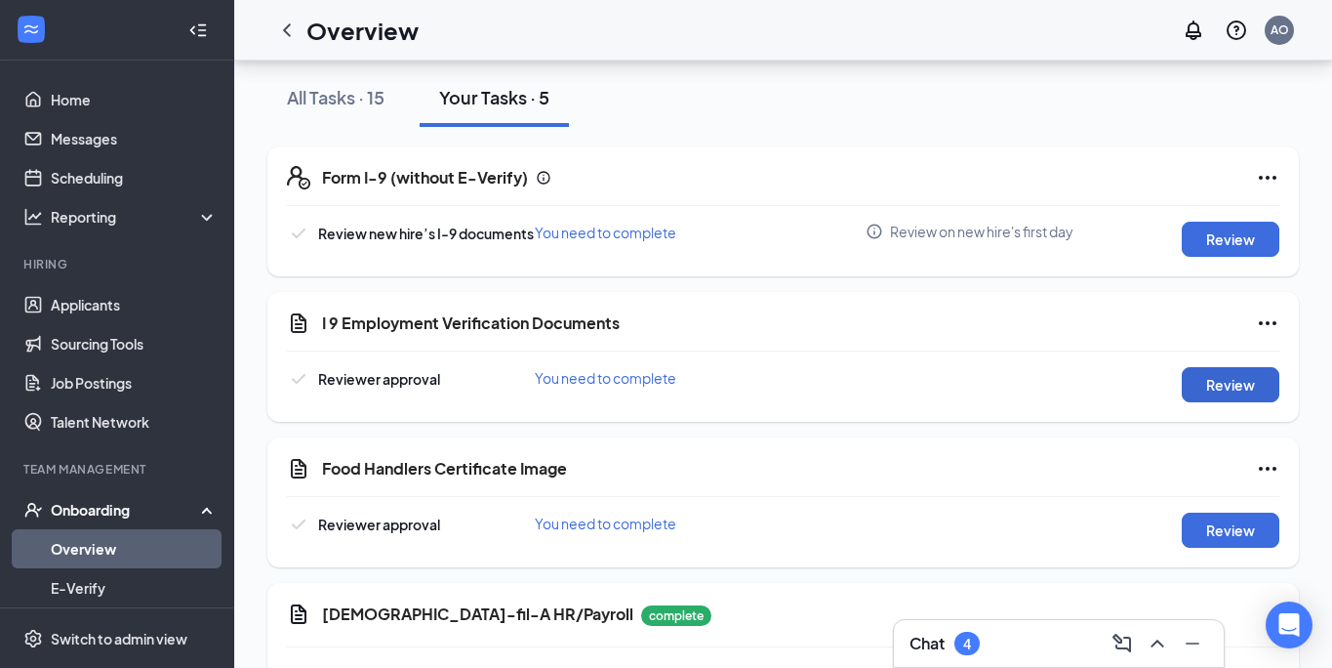
click at [1217, 386] on button "Review" at bounding box center [1231, 384] width 98 height 35
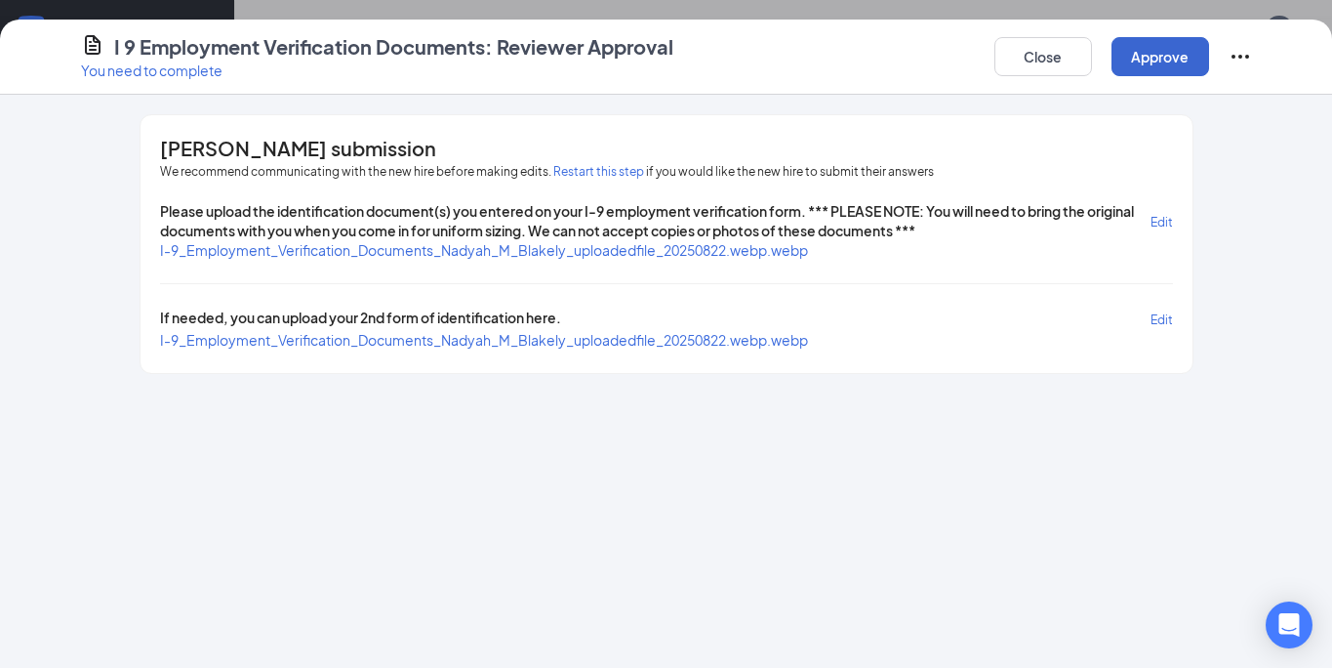
click at [1155, 55] on button "Approve" at bounding box center [1161, 56] width 98 height 39
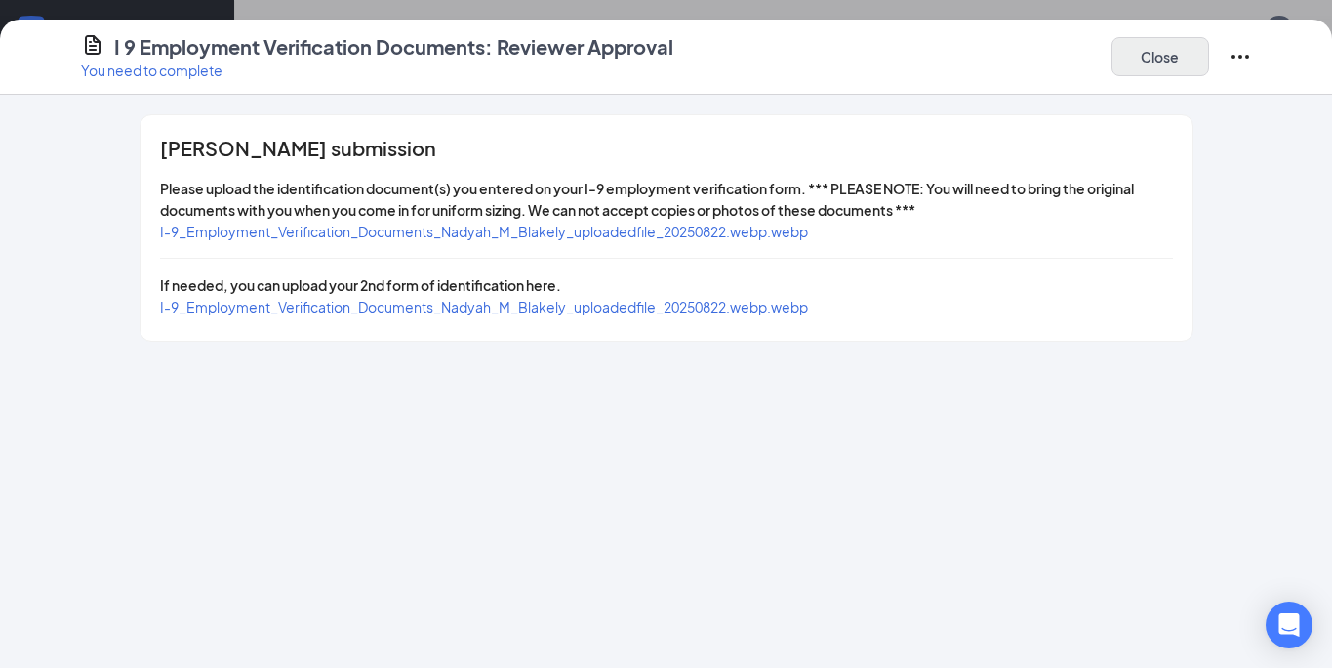
click at [1146, 61] on button "Close" at bounding box center [1161, 56] width 98 height 39
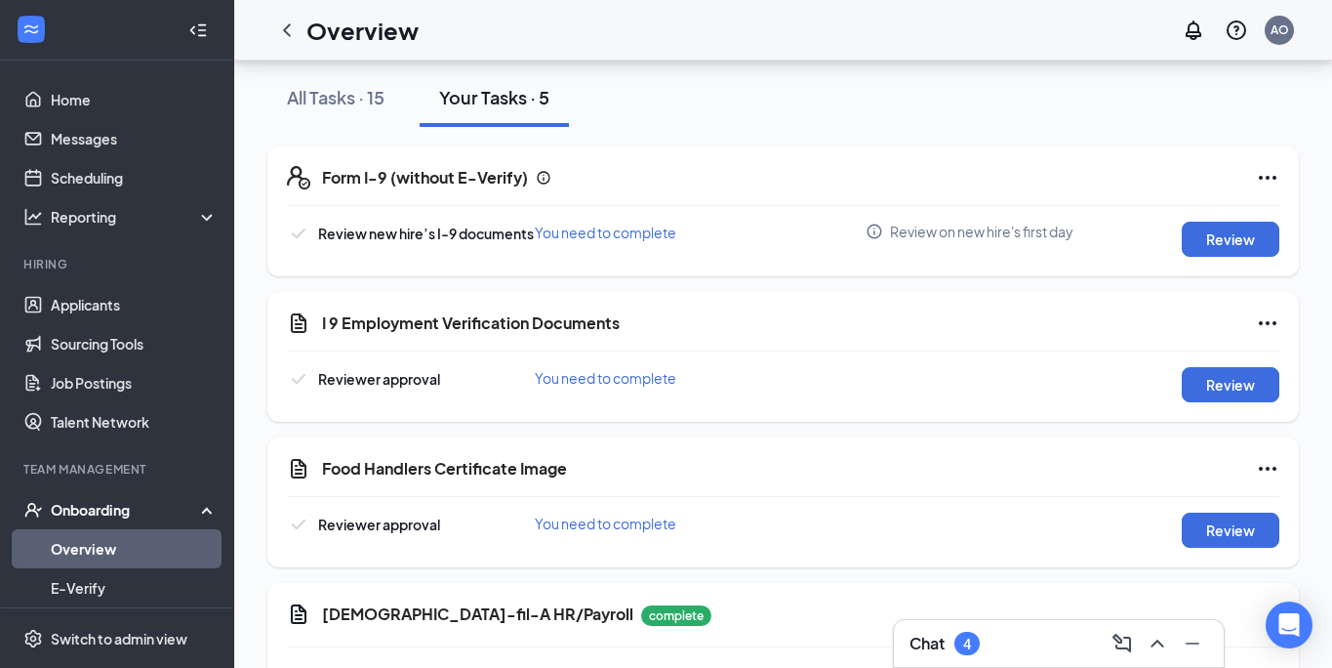
scroll to position [345, 0]
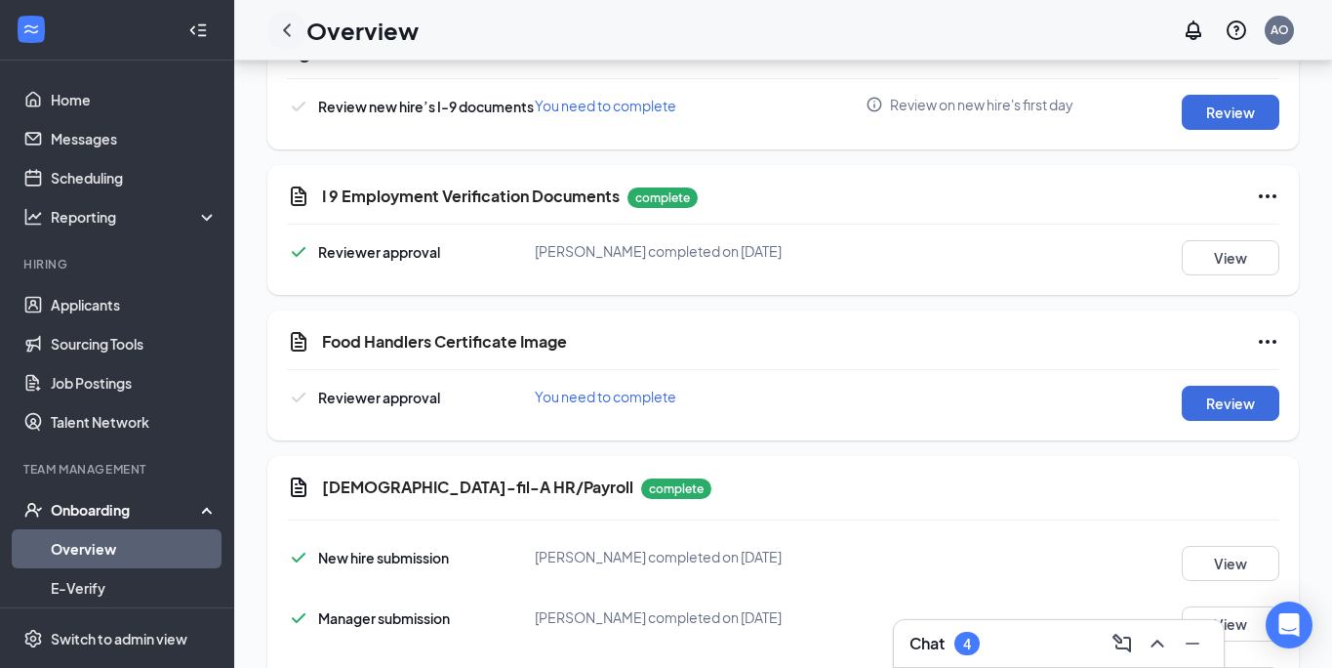
click at [285, 31] on icon "ChevronLeft" at bounding box center [287, 29] width 8 height 13
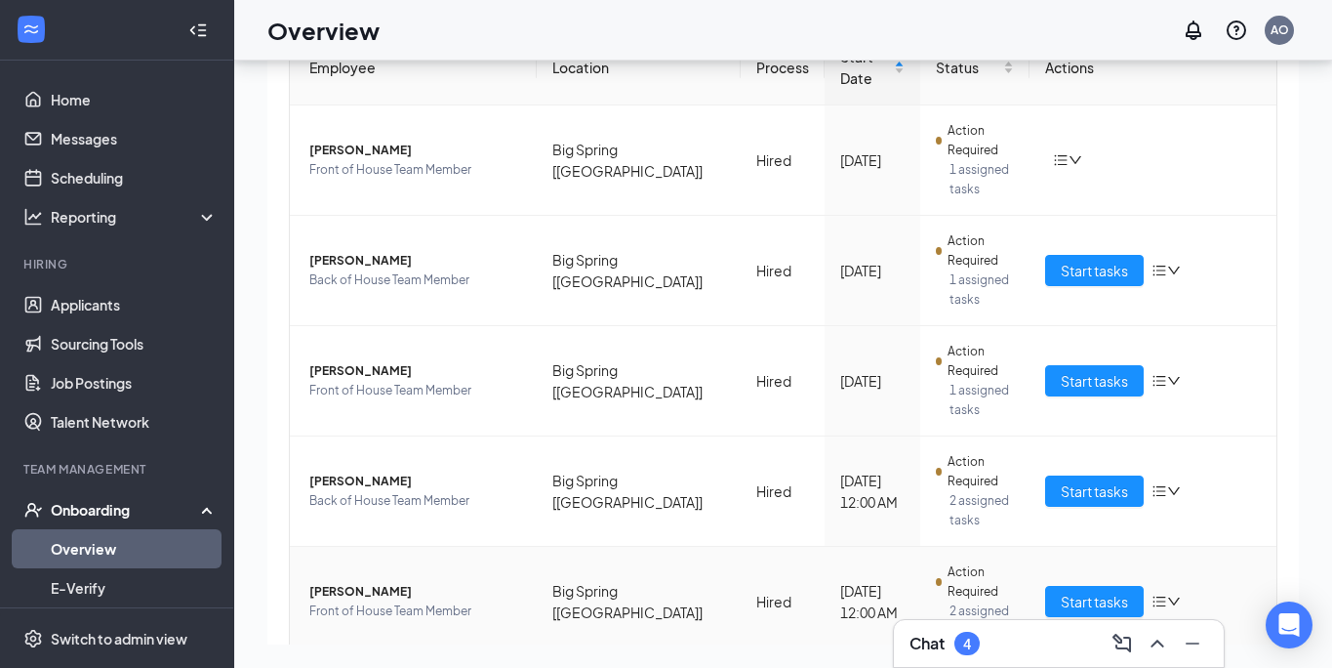
scroll to position [156, 0]
click at [1095, 481] on span "Start tasks" at bounding box center [1094, 491] width 67 height 21
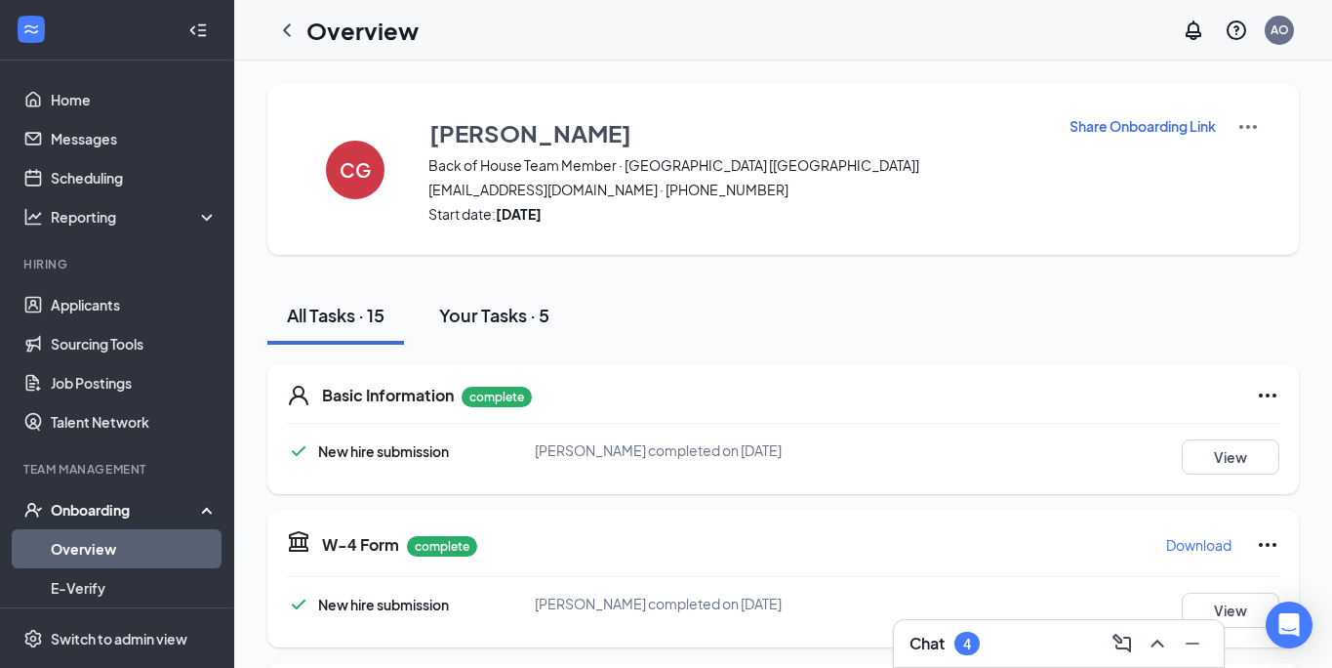
click at [492, 314] on div "Your Tasks · 5" at bounding box center [494, 315] width 110 height 24
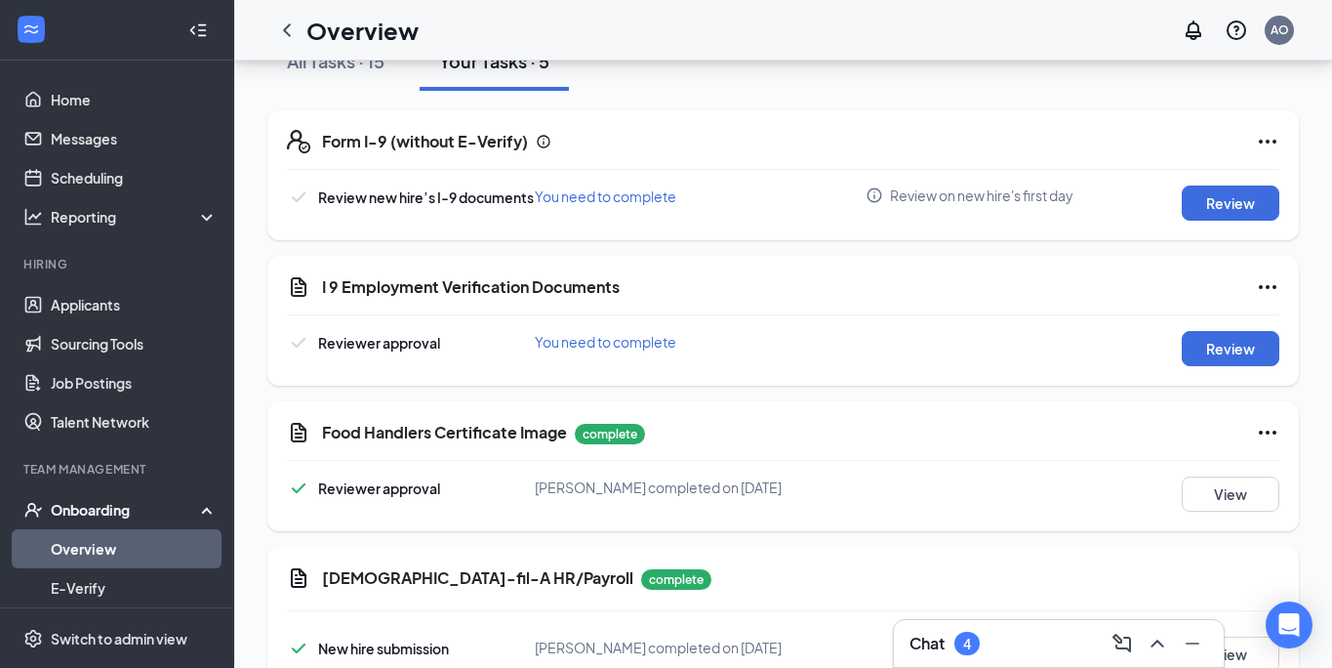
scroll to position [350, 0]
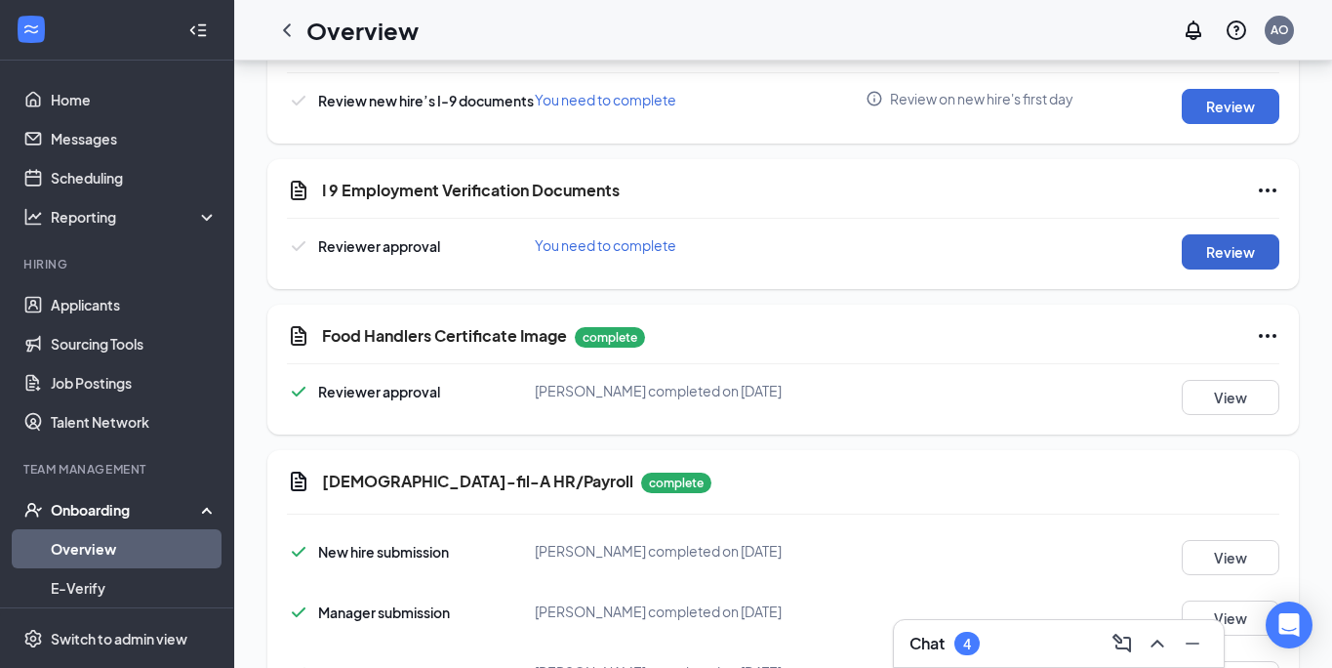
click at [1226, 261] on button "Review" at bounding box center [1231, 251] width 98 height 35
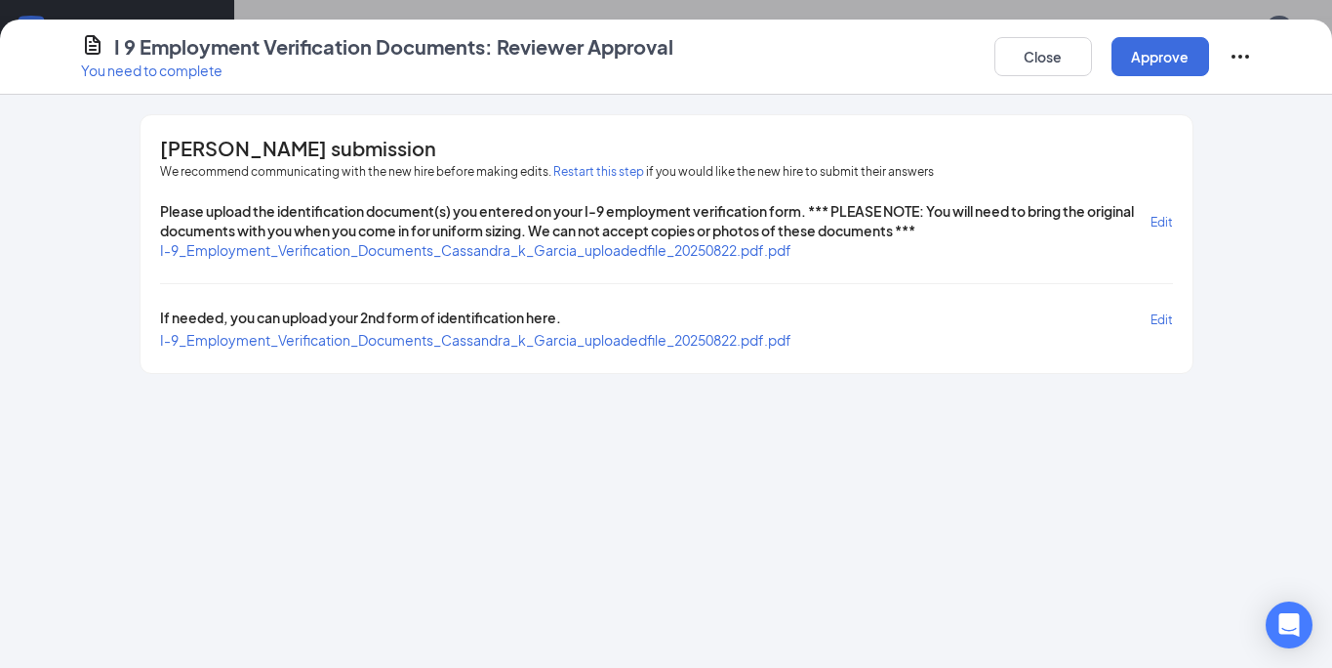
click at [630, 261] on div "Please upload the identification document(s) you entered on your I-9 employment…" at bounding box center [666, 275] width 1013 height 148
click at [618, 248] on span "I-9_Employment_Verification_Documents_Cassandra_k_Garcia_uploadedfile_20250822.…" at bounding box center [475, 250] width 631 height 18
click at [595, 343] on span "I-9_Employment_Verification_Documents_Cassandra_k_Garcia_uploadedfile_20250822.…" at bounding box center [475, 340] width 631 height 18
click at [1034, 50] on button "Close" at bounding box center [1044, 56] width 98 height 39
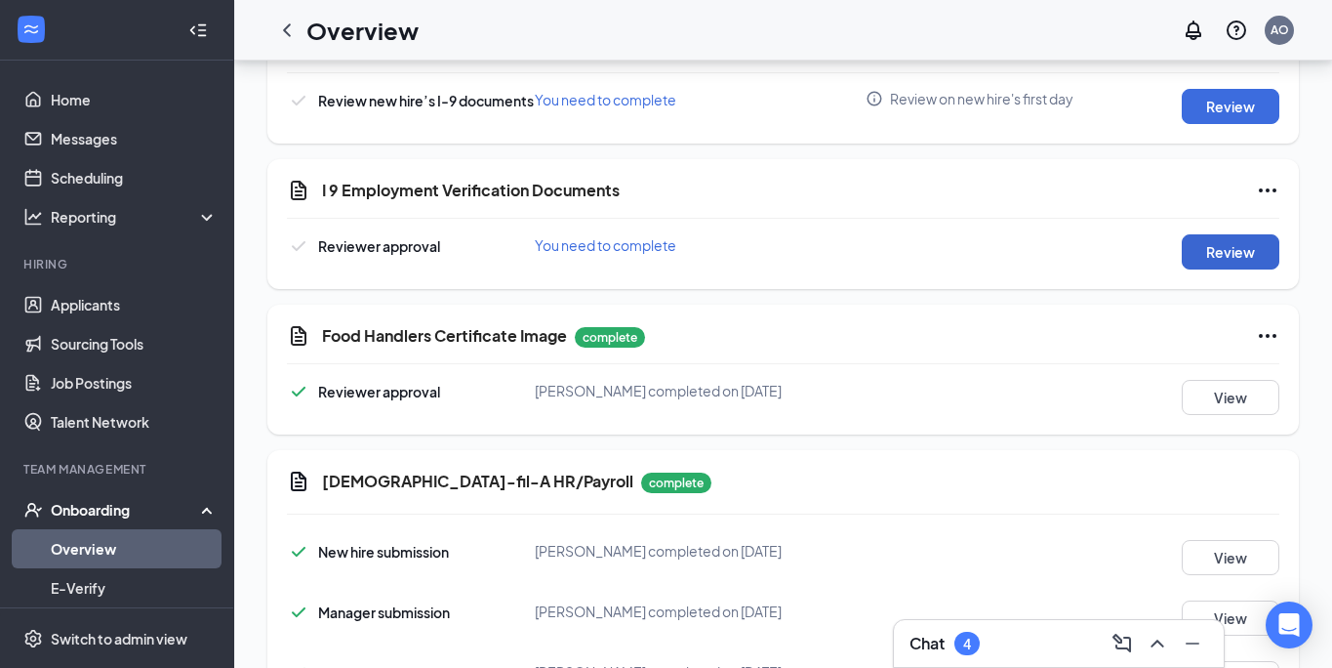
click at [1262, 265] on button "Review" at bounding box center [1231, 251] width 98 height 35
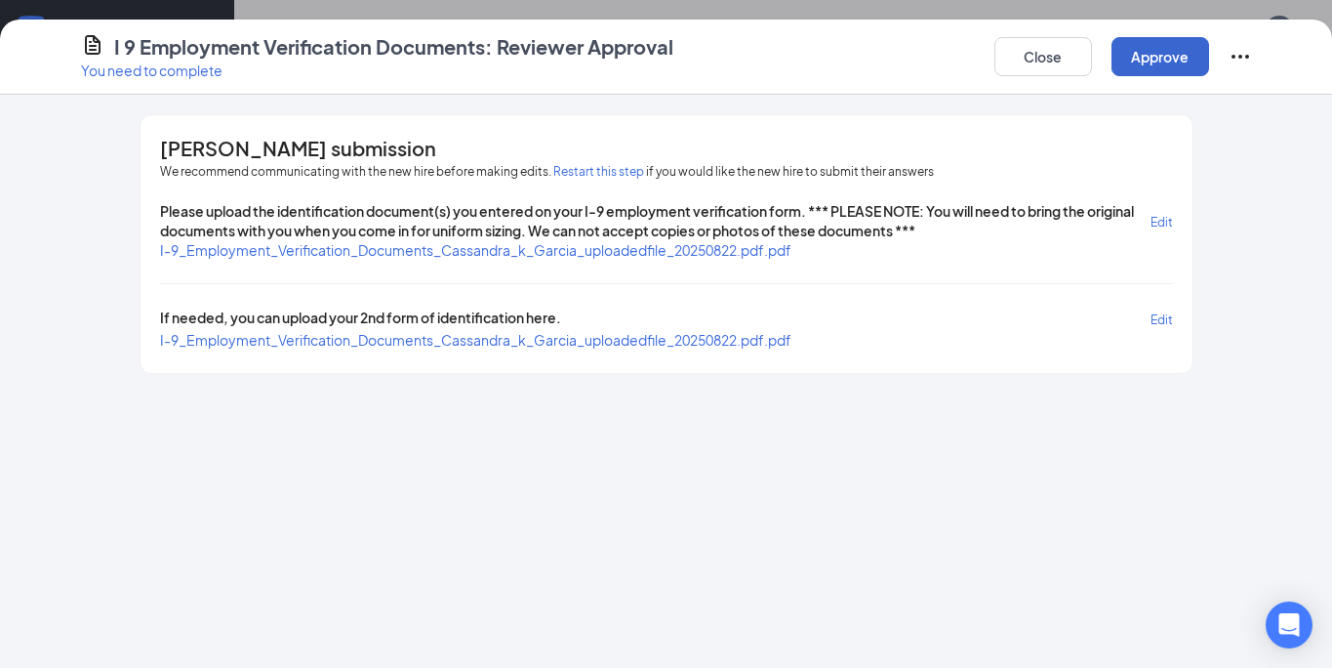
click at [1139, 64] on button "Approve" at bounding box center [1161, 56] width 98 height 39
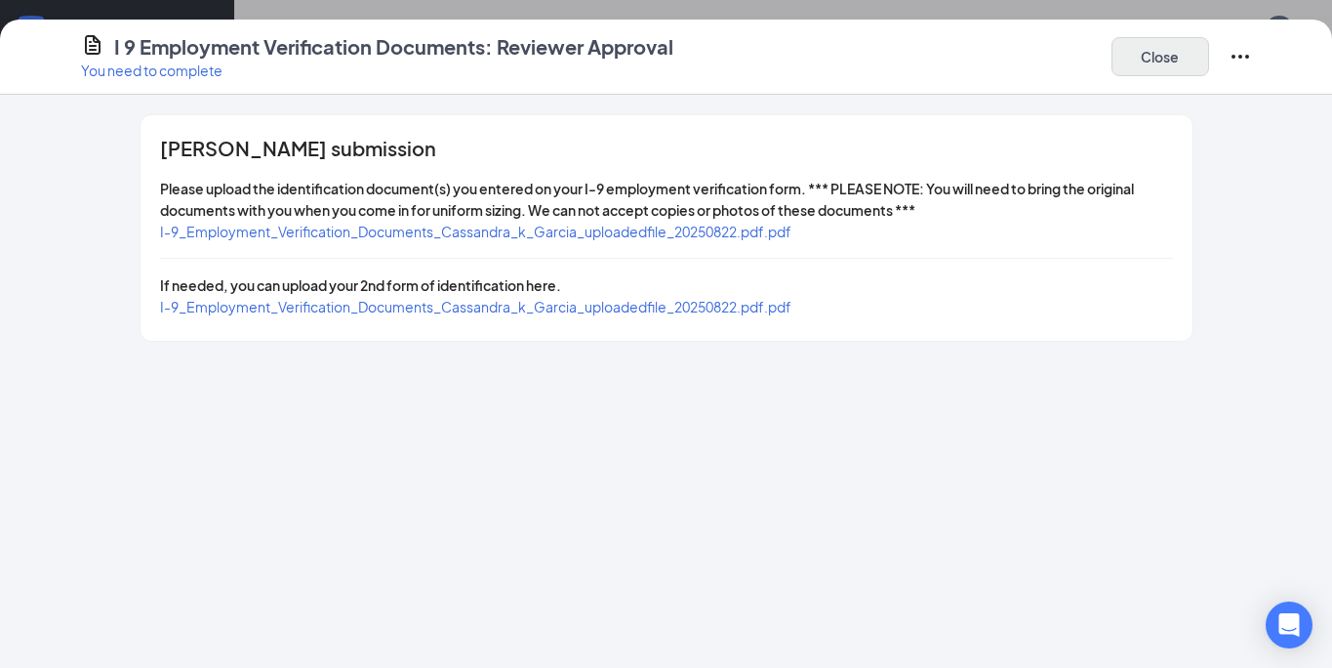
click at [1146, 60] on button "Close" at bounding box center [1161, 56] width 98 height 39
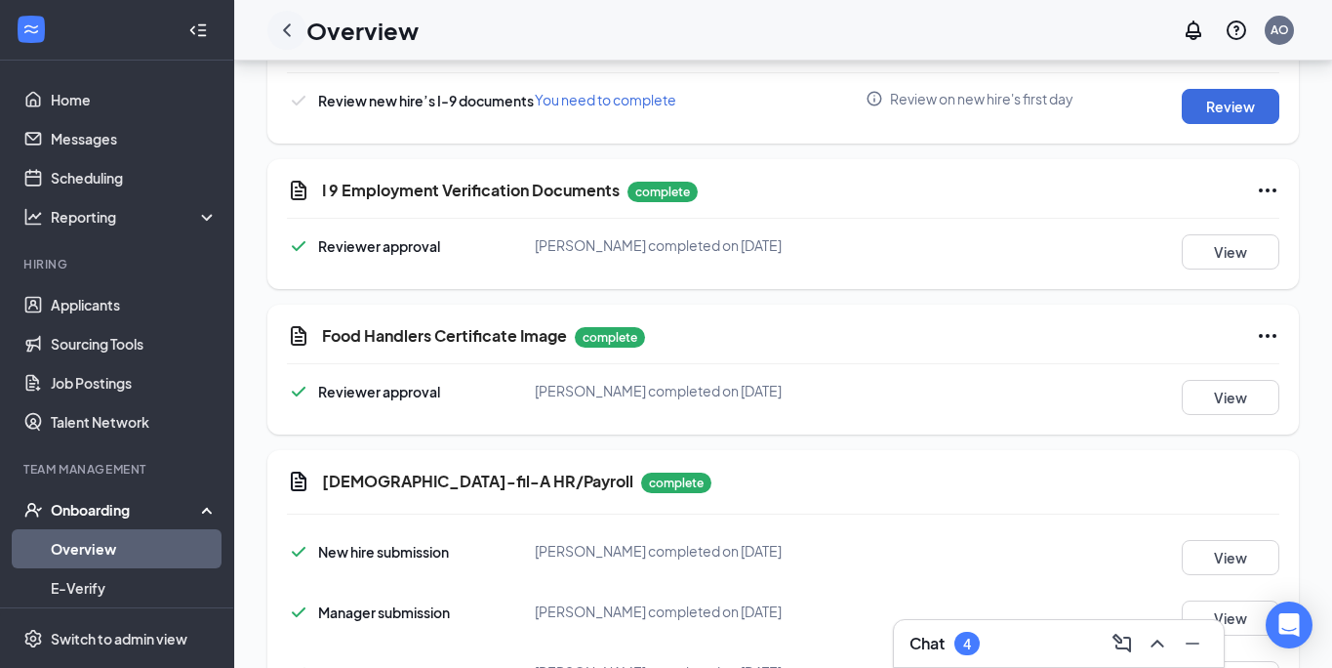
click at [287, 28] on icon "ChevronLeft" at bounding box center [287, 29] width 8 height 13
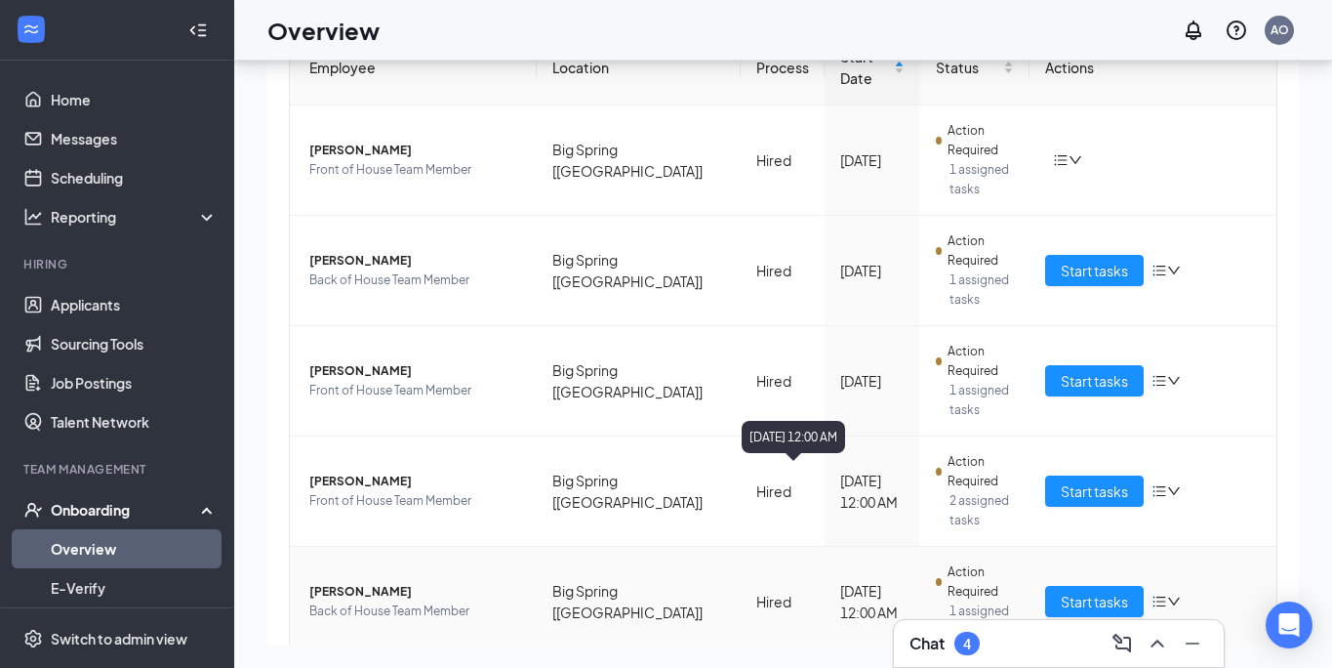
scroll to position [156, 0]
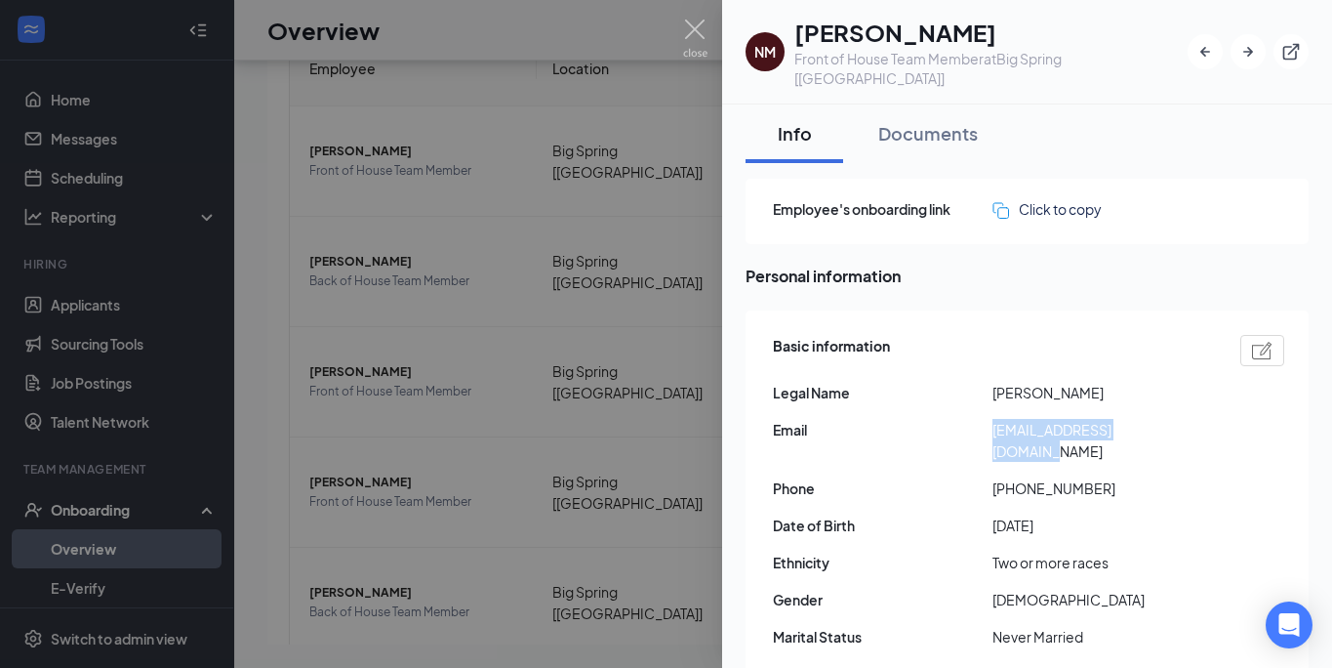
drag, startPoint x: 993, startPoint y: 407, endPoint x: 1165, endPoint y: 411, distance: 172.8
click at [1165, 419] on span "[EMAIL_ADDRESS][DOMAIN_NAME]" at bounding box center [1103, 440] width 220 height 43
copy span "[EMAIL_ADDRESS][DOMAIN_NAME]"
click at [694, 15] on div at bounding box center [666, 334] width 1332 height 668
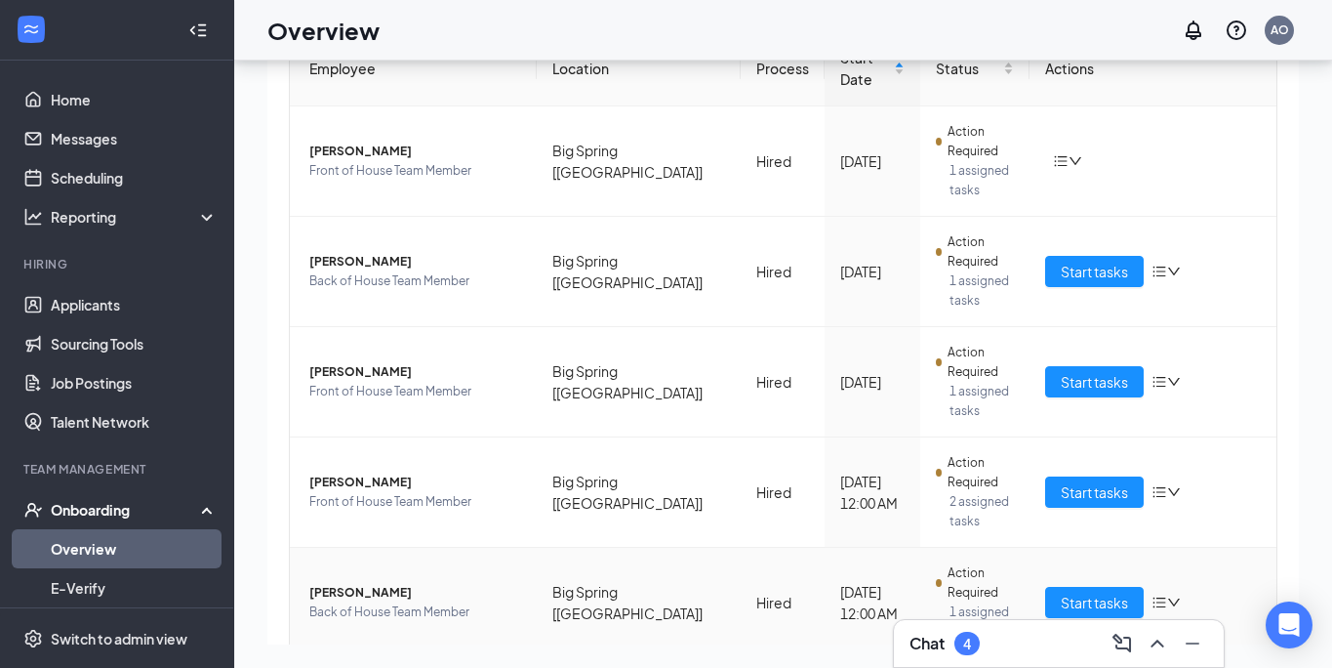
click at [363, 583] on span "[PERSON_NAME]" at bounding box center [415, 593] width 212 height 20
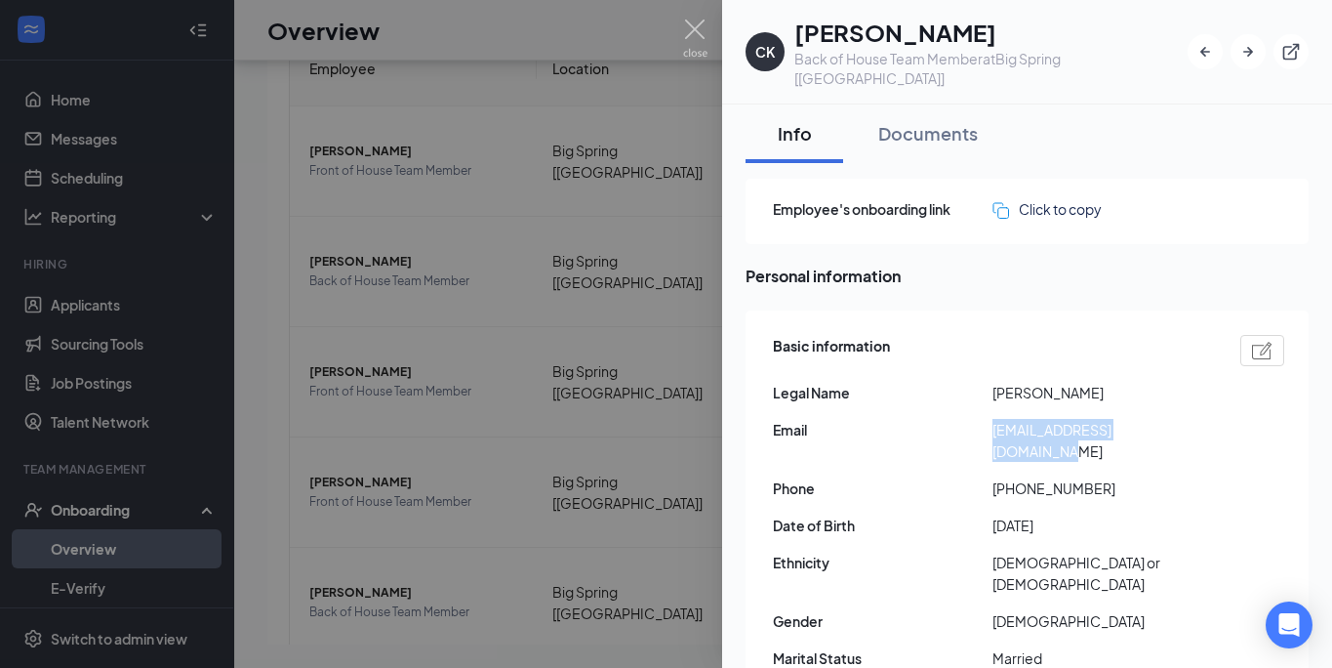
drag, startPoint x: 993, startPoint y: 409, endPoint x: 1189, endPoint y: 404, distance: 196.2
click at [1189, 419] on span "[EMAIL_ADDRESS][DOMAIN_NAME]" at bounding box center [1103, 440] width 220 height 43
copy span "[EMAIL_ADDRESS][DOMAIN_NAME]"
click at [701, 32] on img at bounding box center [695, 39] width 24 height 38
